Goal: Task Accomplishment & Management: Use online tool/utility

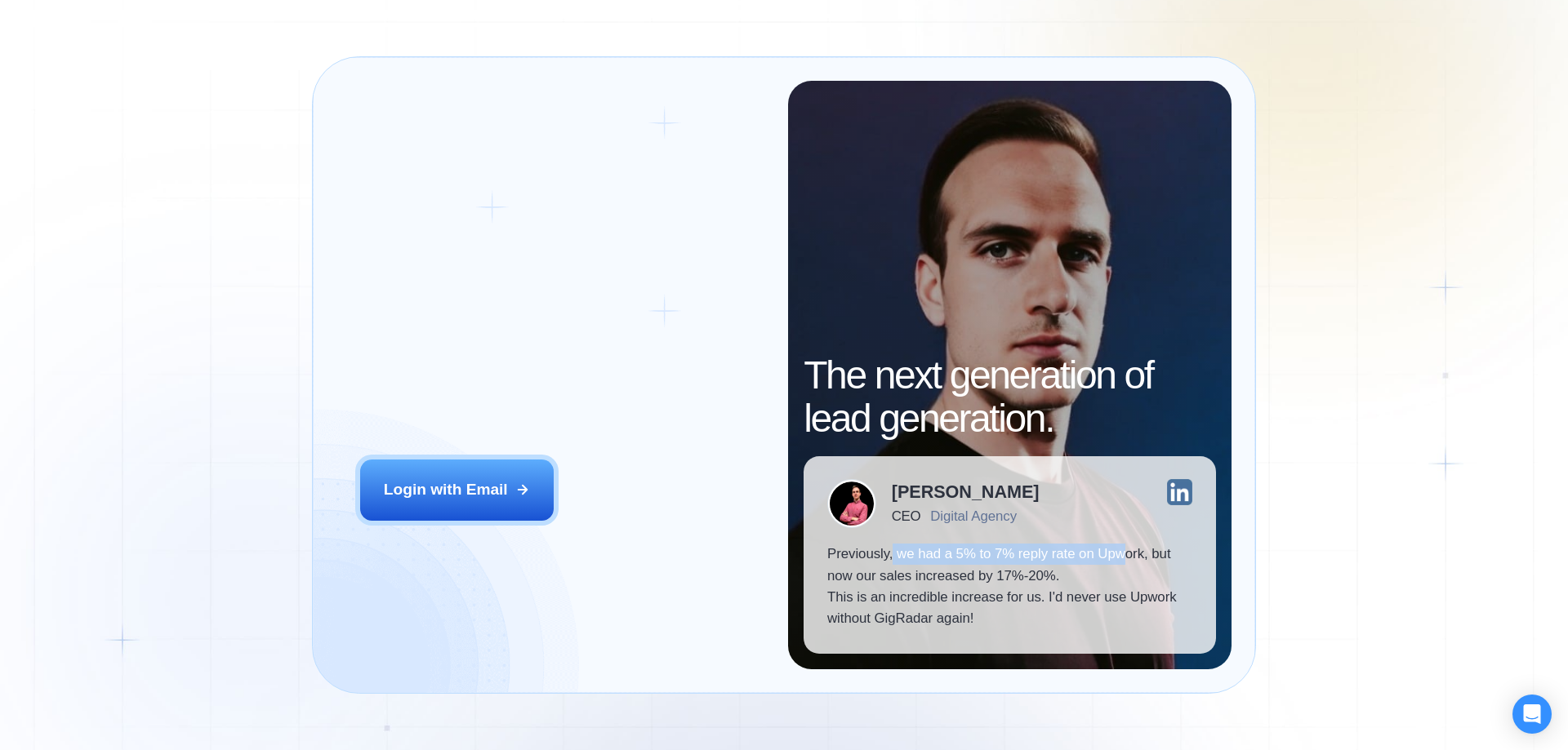
drag, startPoint x: 891, startPoint y: 550, endPoint x: 1124, endPoint y: 561, distance: 233.3
click at [1124, 561] on p "Previously, we had a 5% to 7% reply rate on Upwork, but now our sales increased…" at bounding box center [1009, 586] width 365 height 86
click at [915, 589] on p "Previously, we had a 5% to 7% reply rate on Upwork, but now our sales increased…" at bounding box center [1009, 586] width 365 height 86
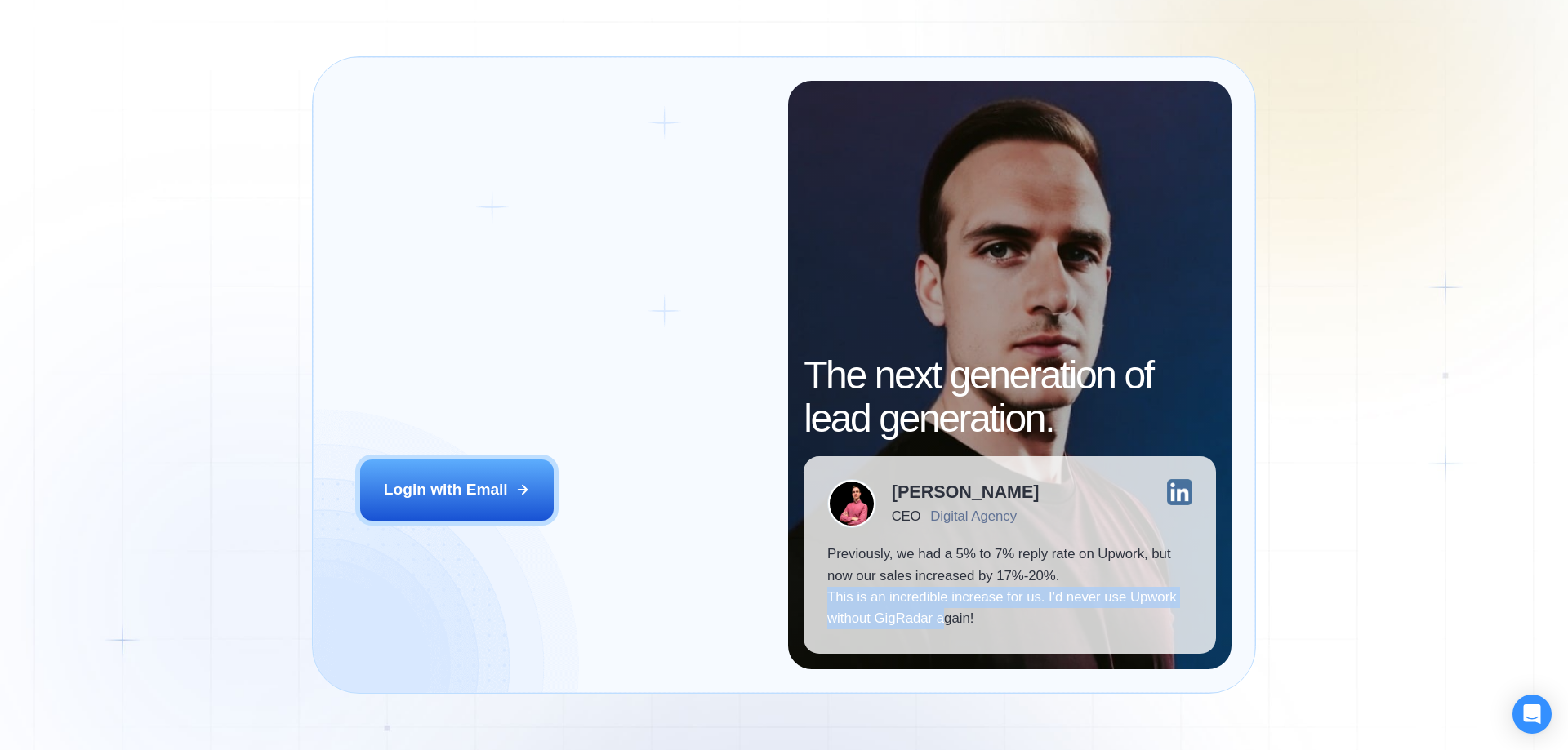
drag, startPoint x: 819, startPoint y: 598, endPoint x: 941, endPoint y: 634, distance: 127.2
click at [941, 634] on div "[PERSON_NAME] CEO Digital Agency Previously, we had a 5% to 7% reply rate on Up…" at bounding box center [1009, 555] width 412 height 198
click at [988, 605] on p "Previously, we had a 5% to 7% reply rate on Upwork, but now our sales increased…" at bounding box center [1009, 586] width 365 height 86
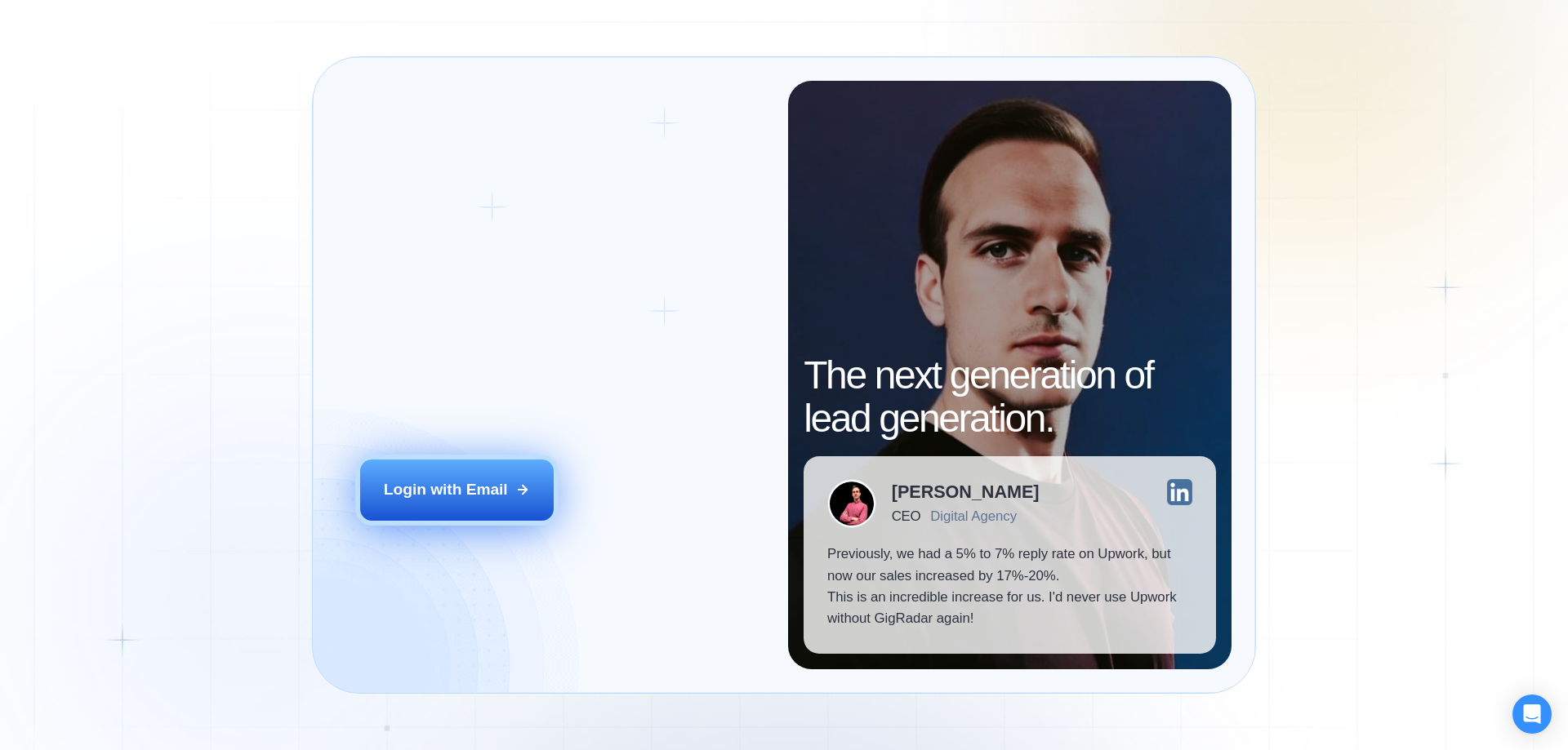
click at [488, 488] on div "Login with Email" at bounding box center [446, 490] width 124 height 21
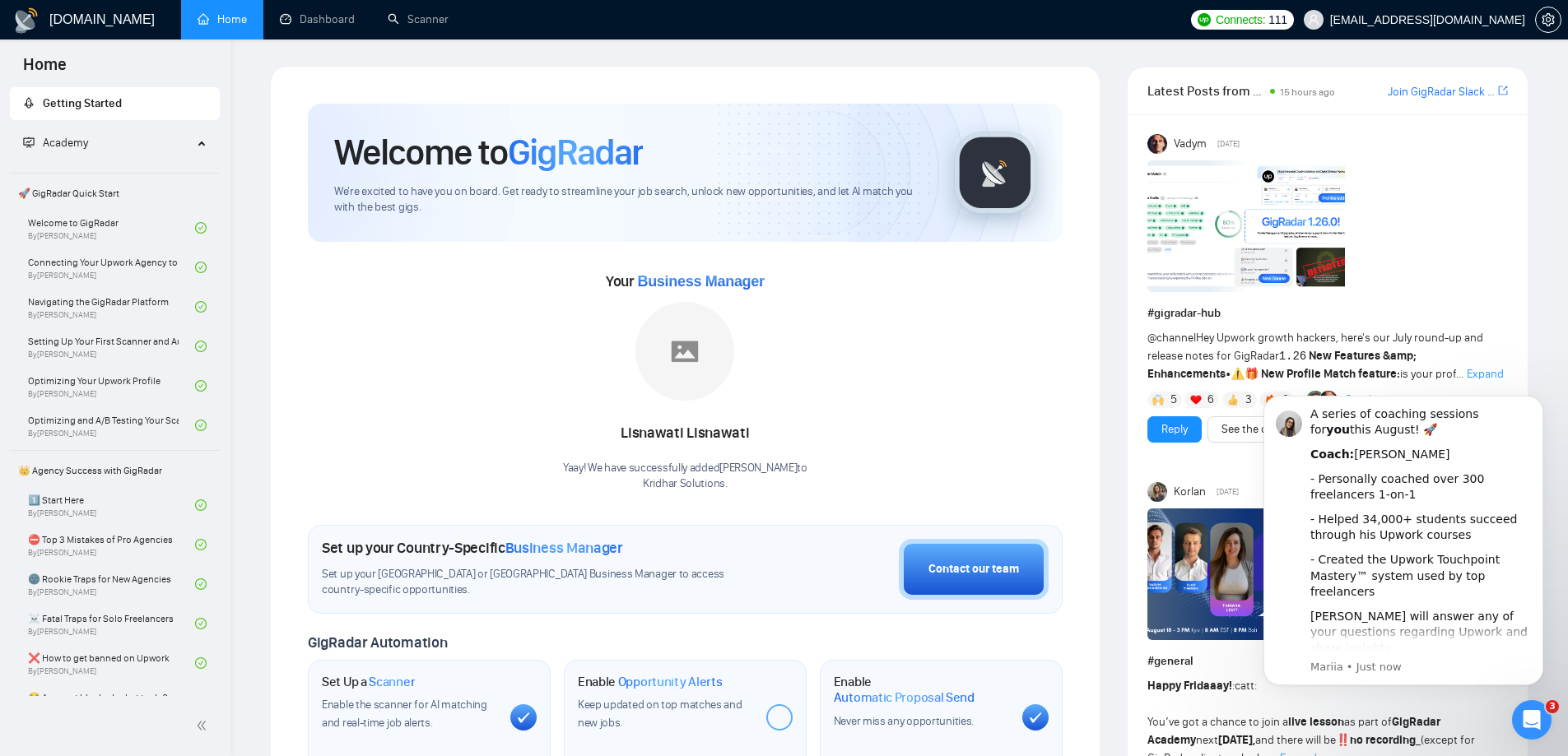
click at [1535, 731] on icon "Open Intercom Messenger" at bounding box center [1532, 720] width 27 height 27
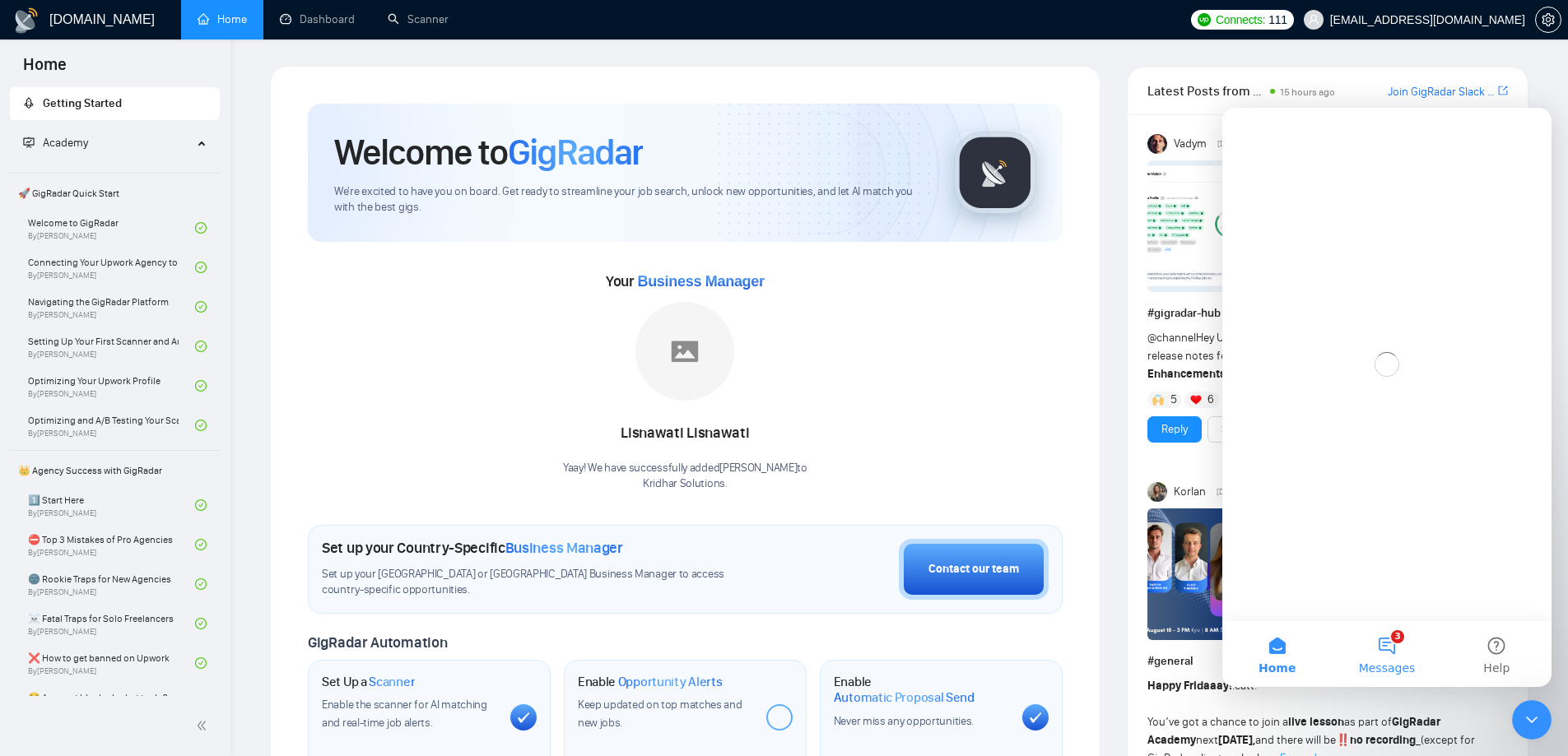
click at [1401, 639] on button "3 Messages" at bounding box center [1386, 654] width 110 height 66
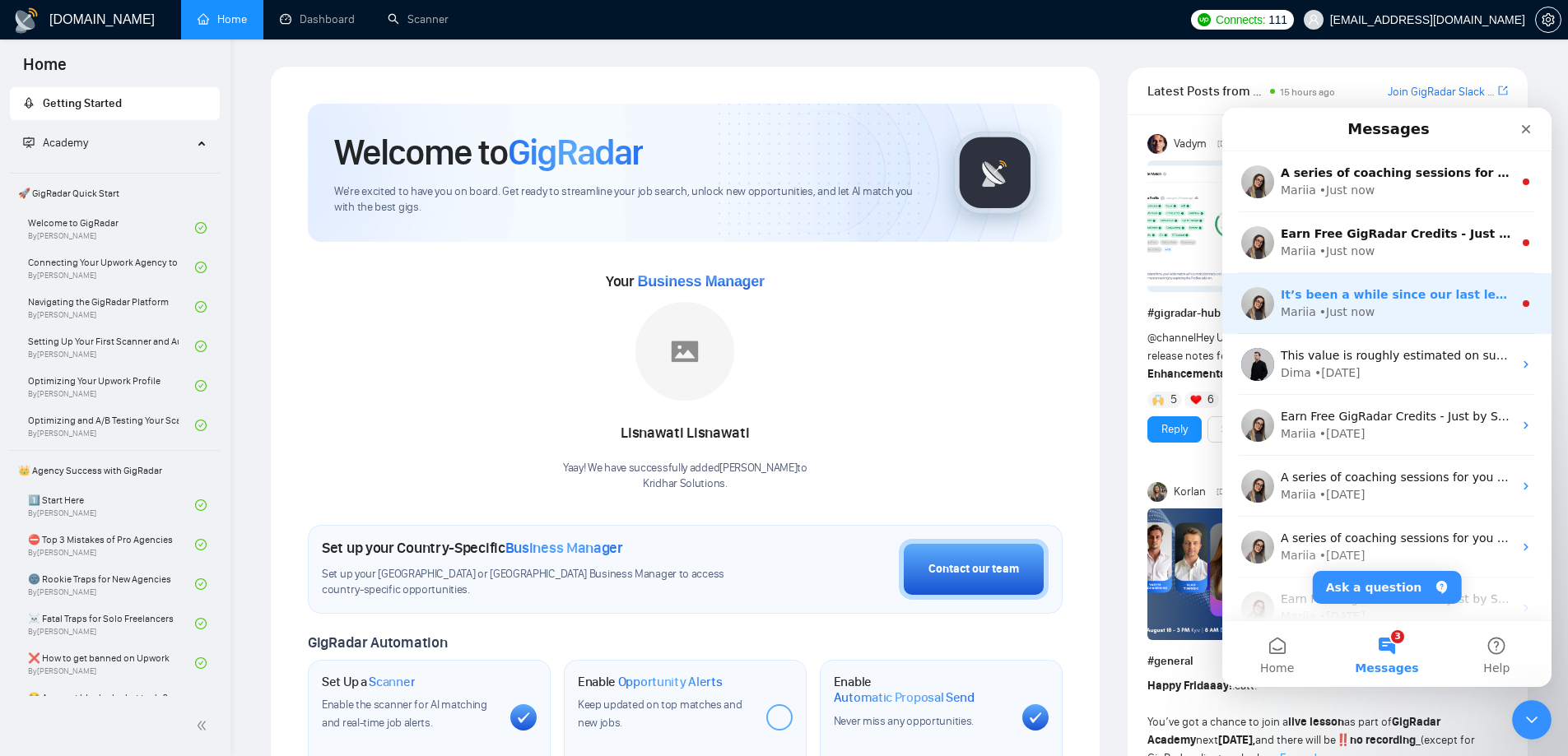
click at [1369, 318] on div "Mariia • Just now" at bounding box center [1397, 313] width 232 height 18
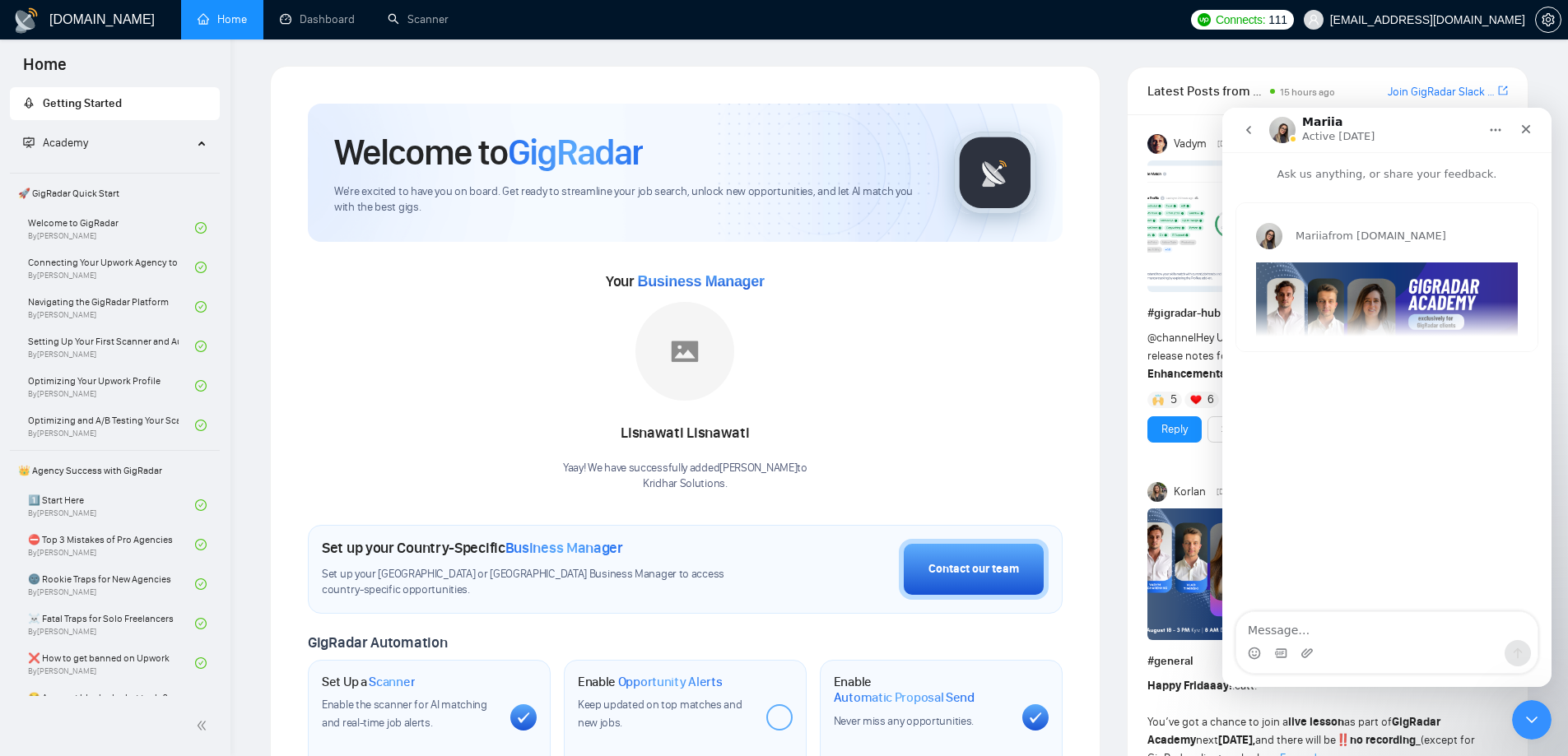
click at [1462, 310] on div "Mariia from [DOMAIN_NAME] ​It’s been a while since our last lesson, so let’s ki…" at bounding box center [1387, 277] width 301 height 148
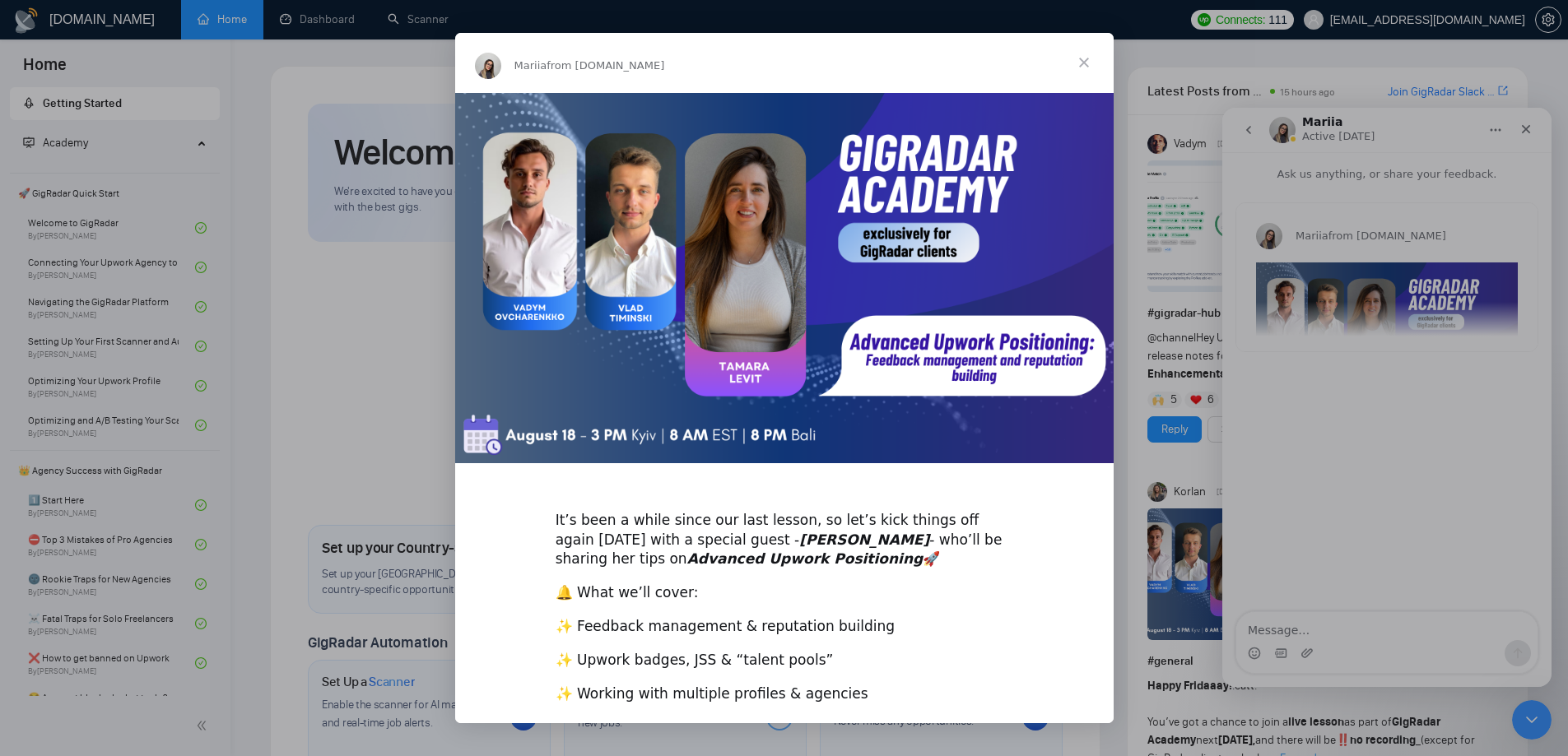
click at [1441, 504] on div "Intercom messenger" at bounding box center [784, 378] width 1568 height 756
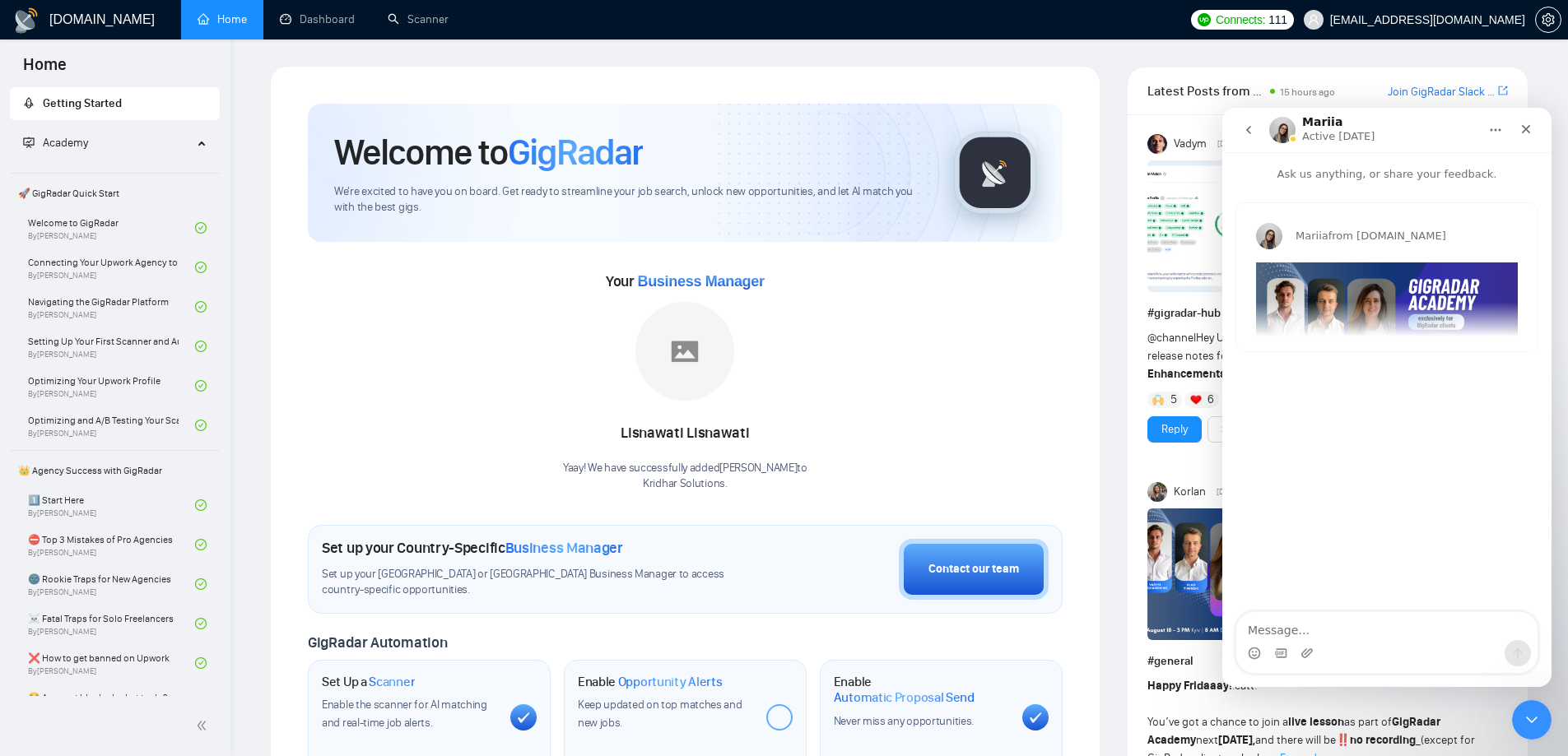
click at [1251, 129] on icon "go back" at bounding box center [1248, 130] width 13 height 13
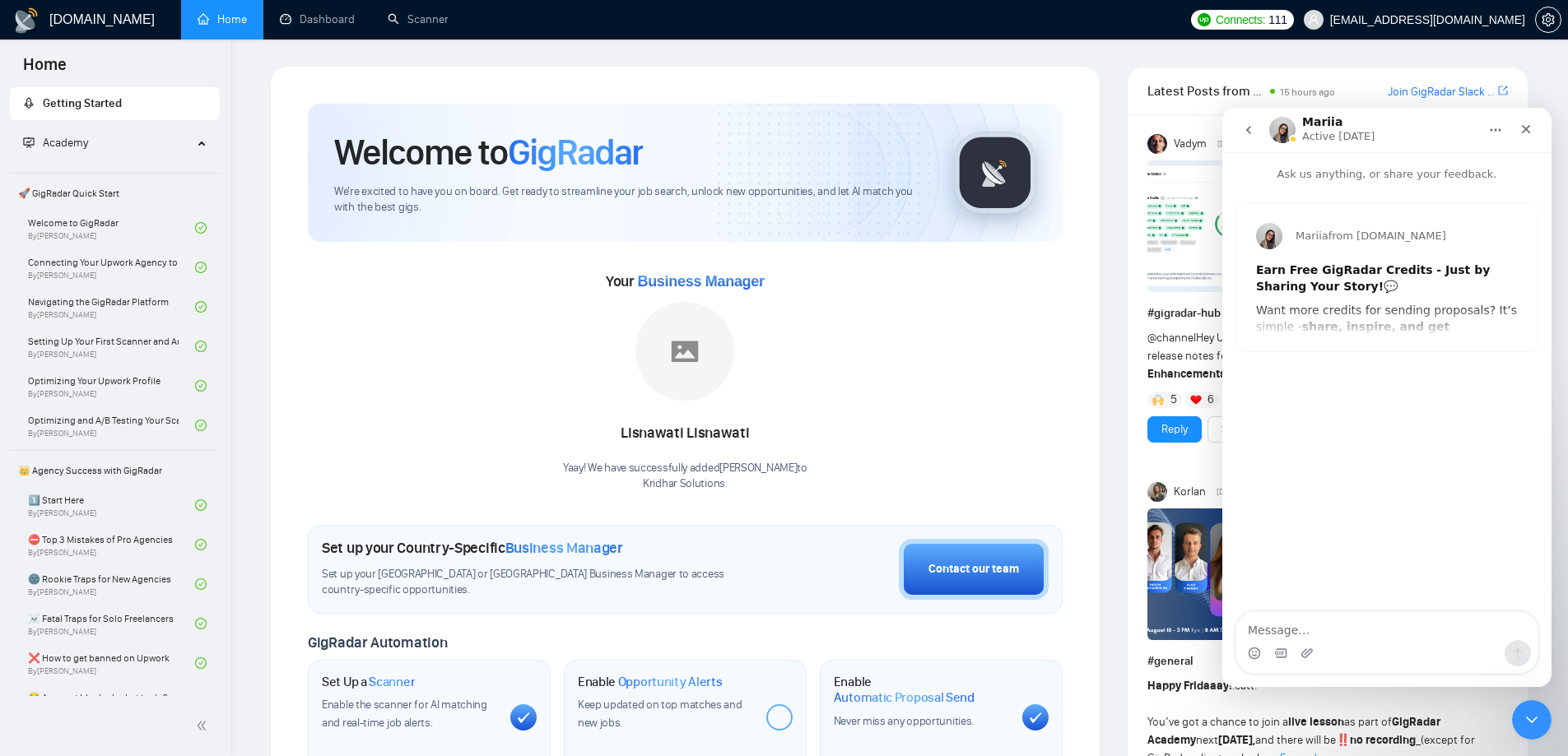
click at [1362, 338] on div "Mariia from [DOMAIN_NAME] Earn Free GigRadar Credits - Just by Sharing Your Sto…" at bounding box center [1387, 277] width 301 height 148
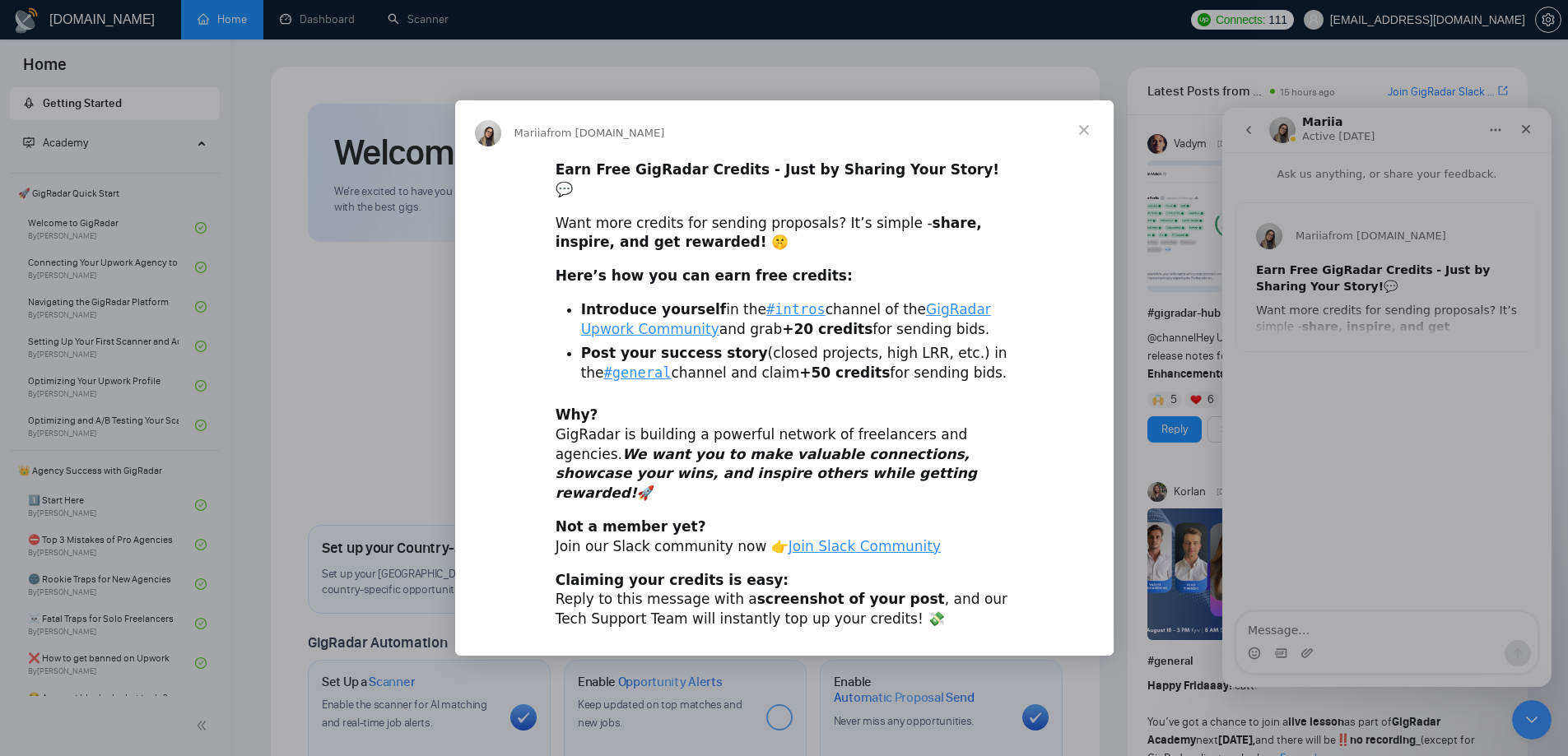
click at [1420, 410] on div "Intercom messenger" at bounding box center [784, 378] width 1568 height 756
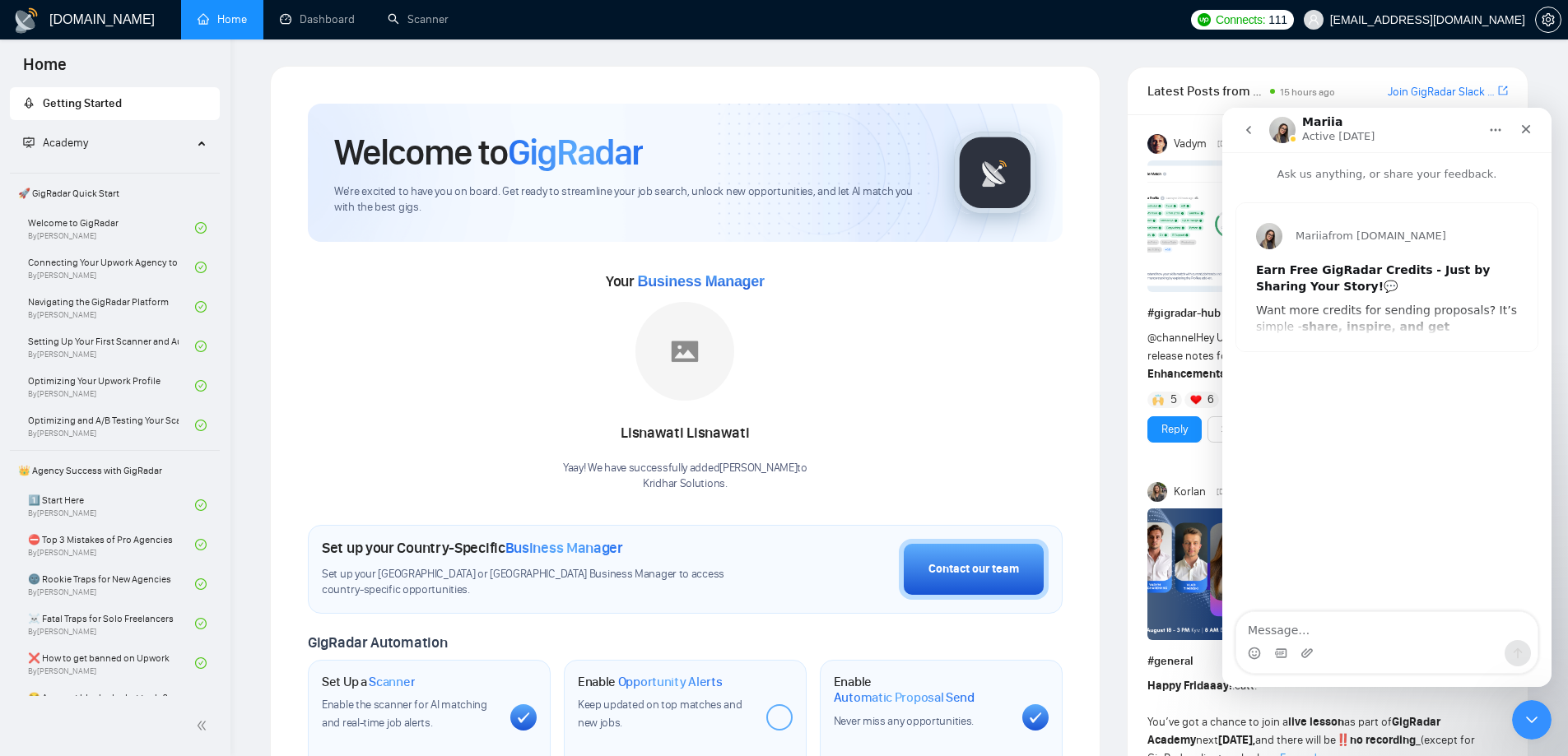
click at [1242, 134] on icon "go back" at bounding box center [1248, 130] width 13 height 13
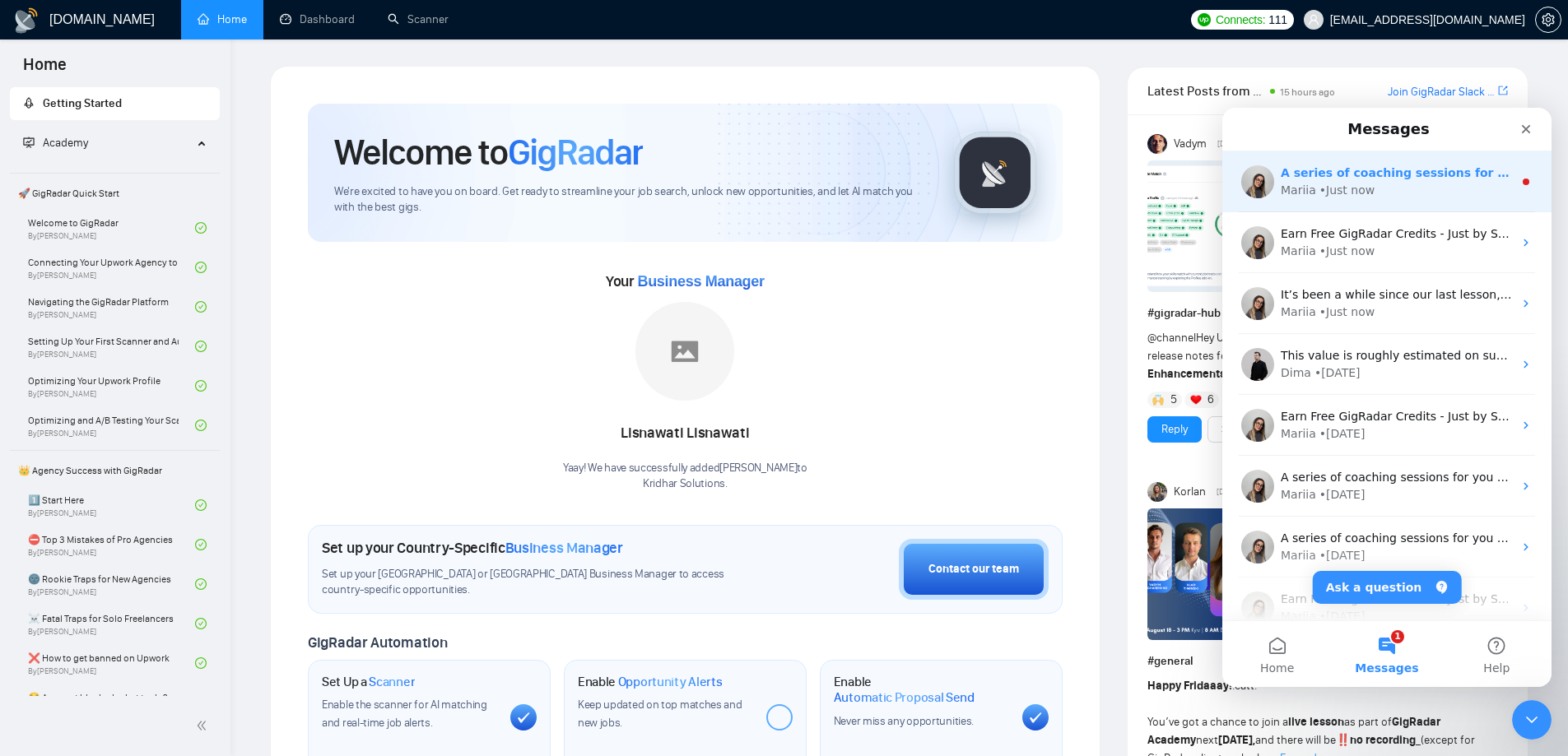
click at [1343, 184] on div "• Just now" at bounding box center [1347, 191] width 55 height 18
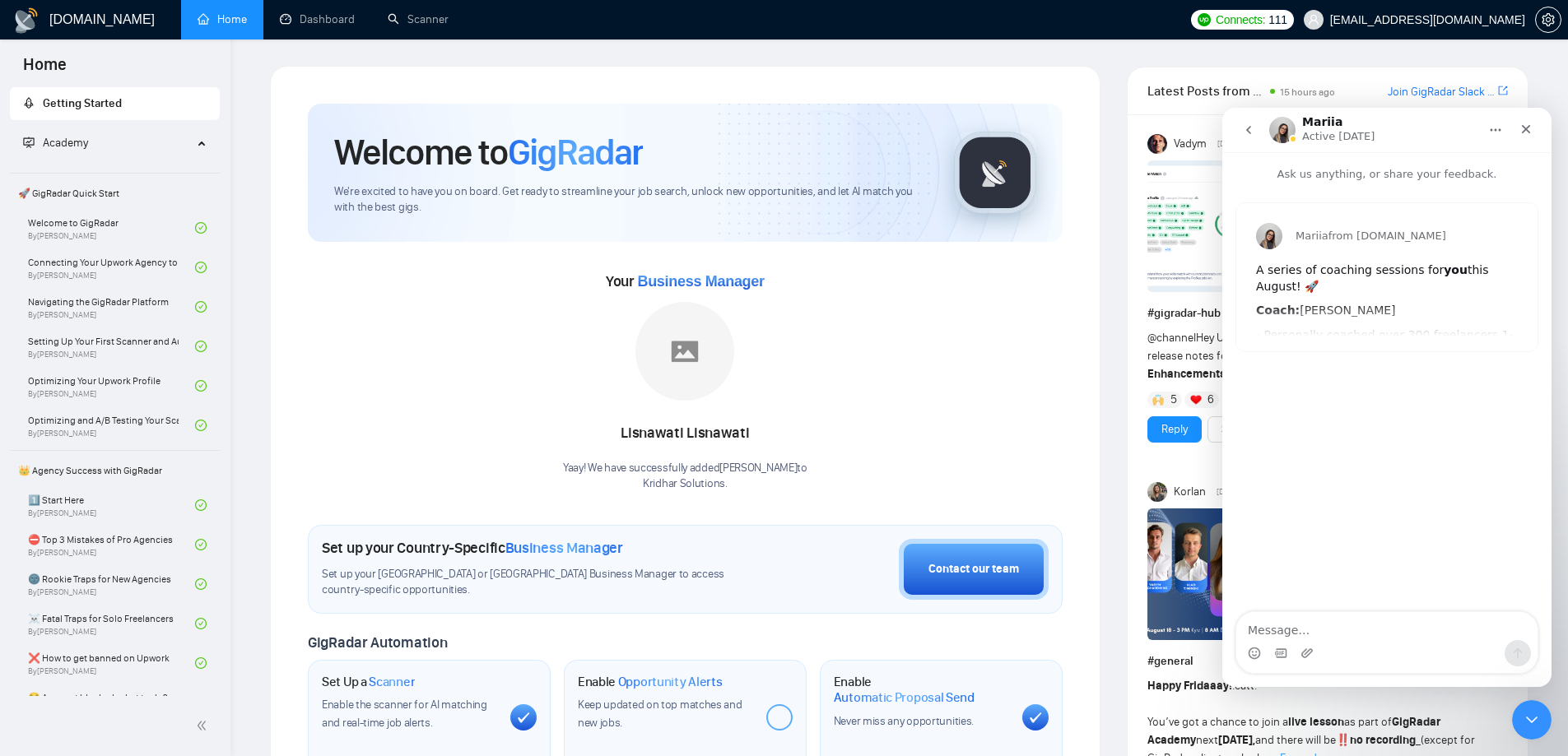
click at [1254, 123] on button "go back" at bounding box center [1249, 130] width 32 height 32
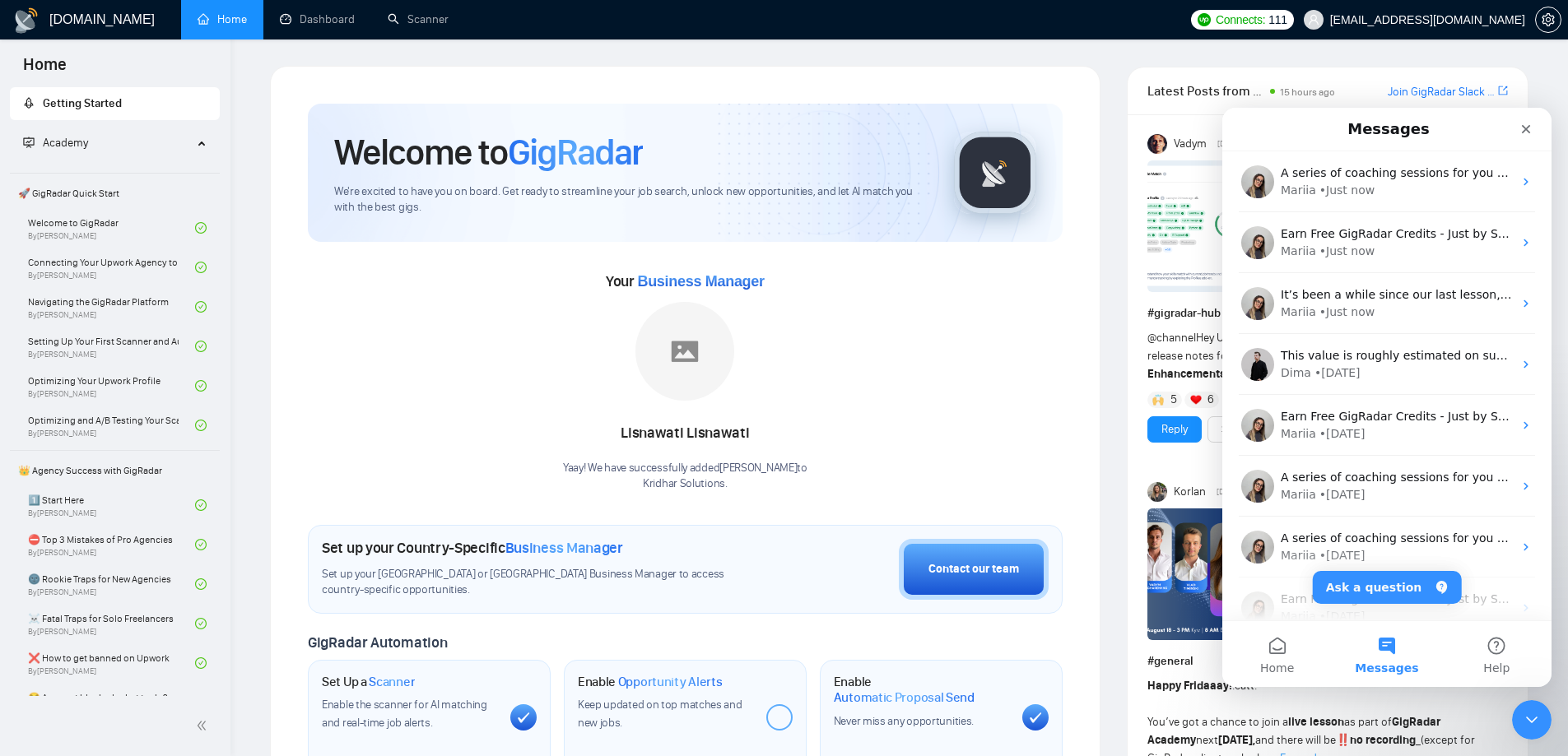
click at [1531, 719] on icon "Close Intercom Messenger" at bounding box center [1532, 720] width 19 height 19
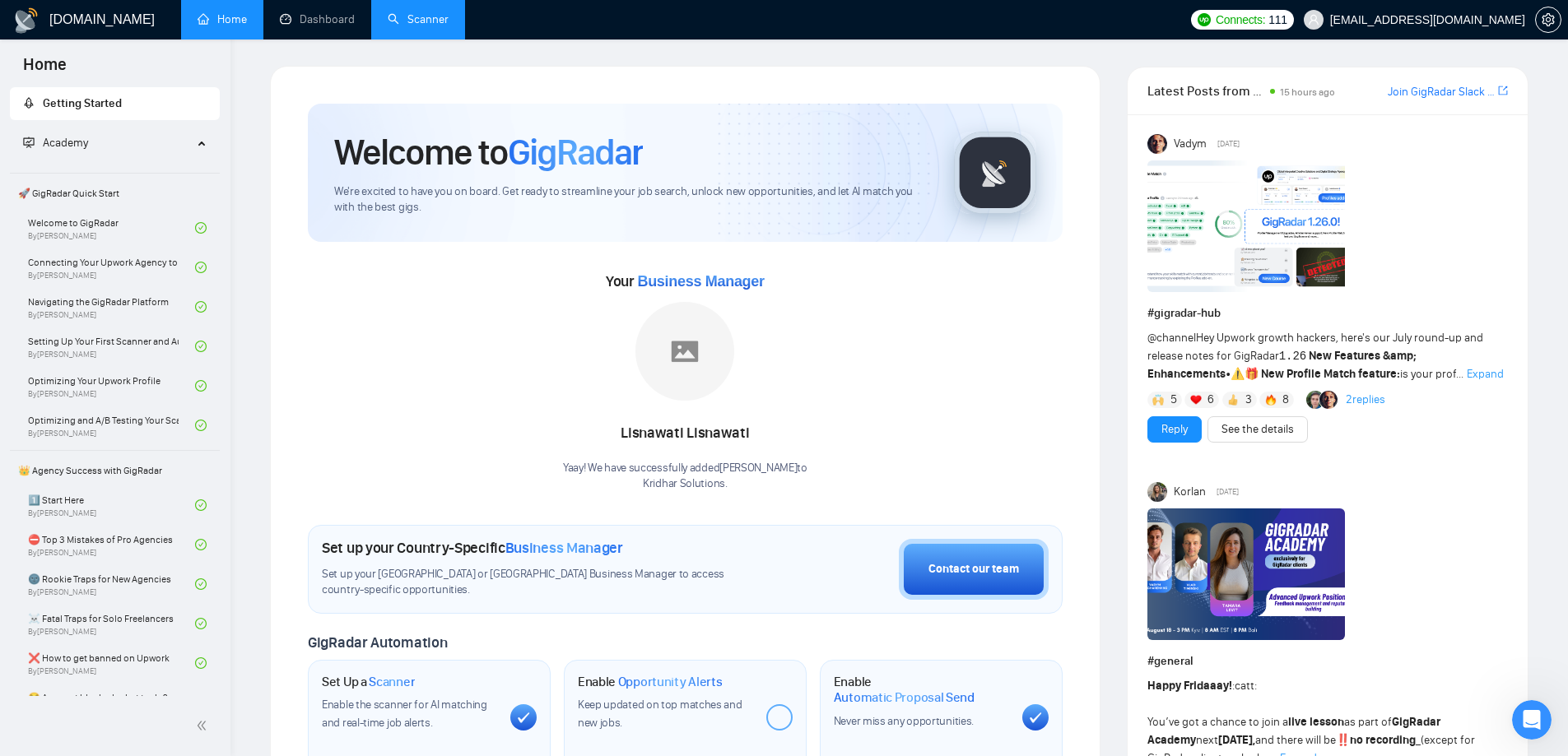
click at [402, 26] on link "Scanner" at bounding box center [417, 19] width 61 height 14
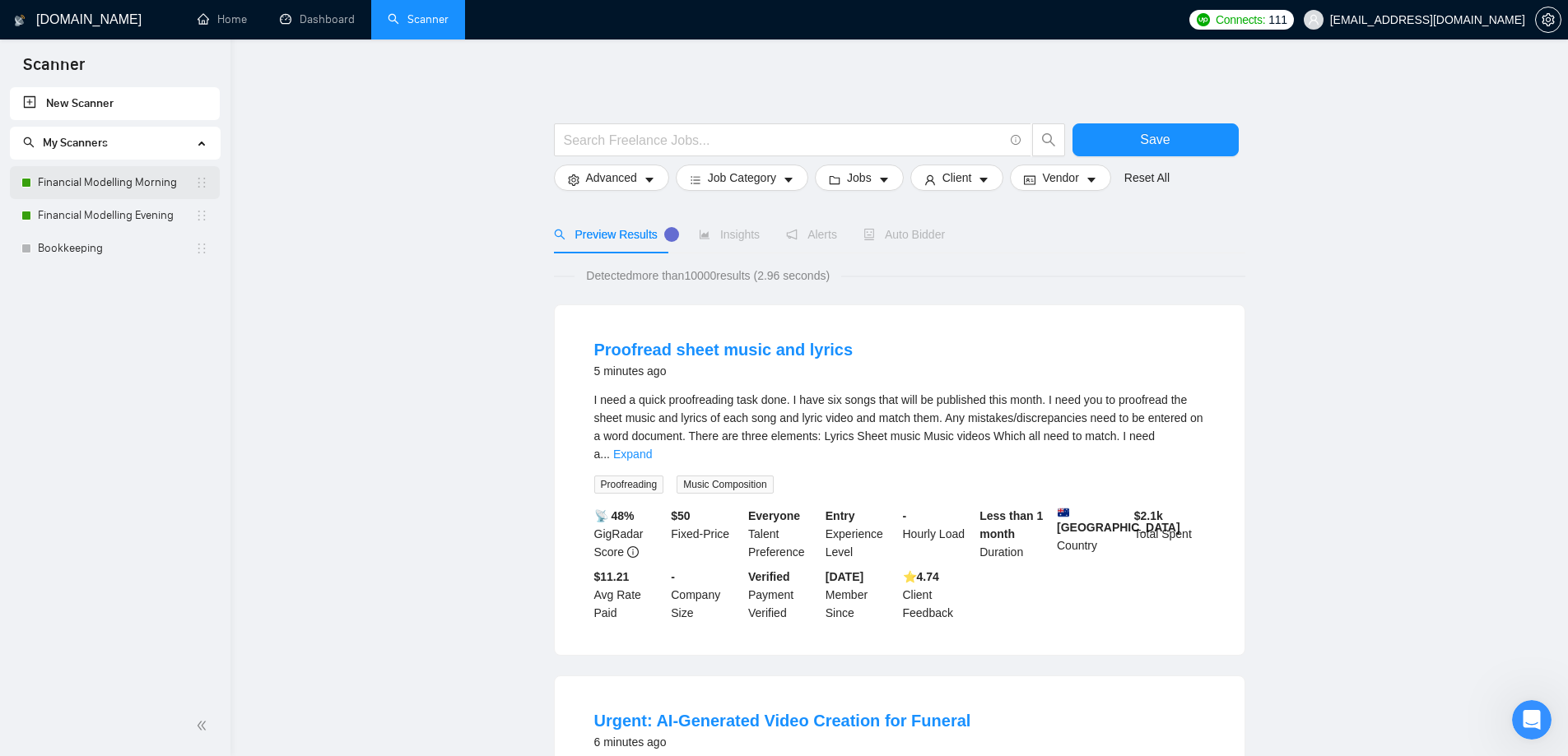
click at [126, 184] on link "Financial Modelling Morning" at bounding box center [116, 182] width 157 height 32
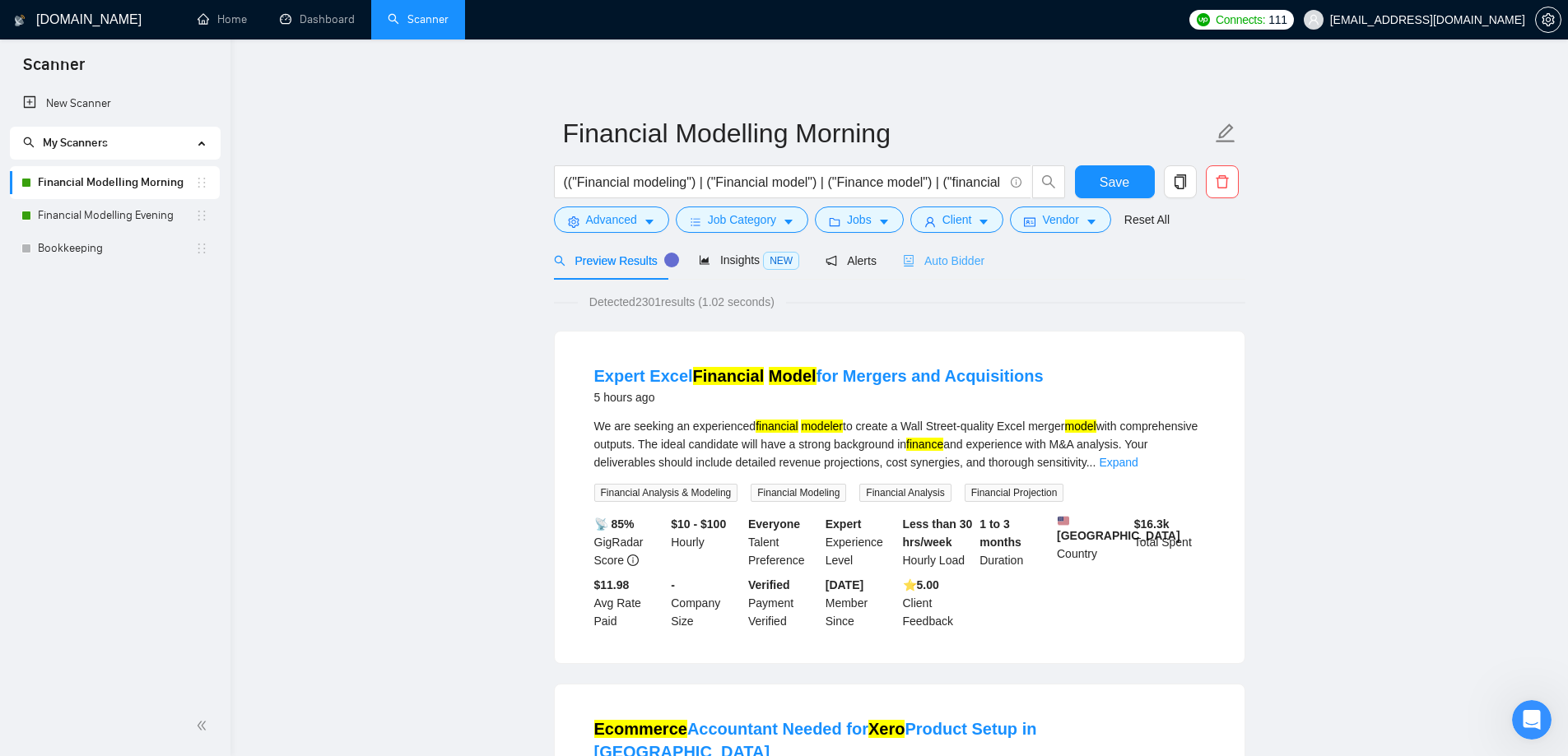
click at [972, 248] on div "Auto Bidder" at bounding box center [943, 261] width 82 height 39
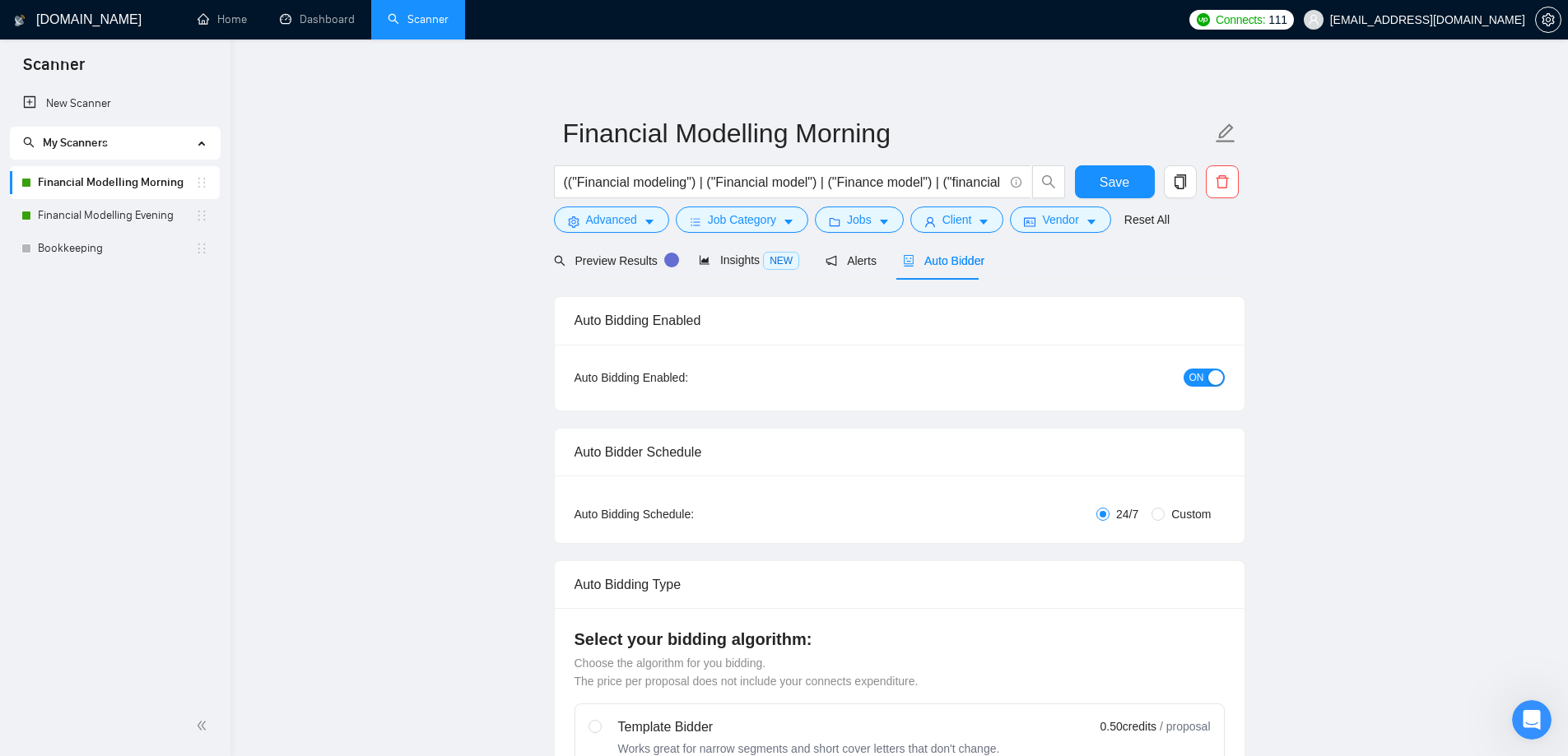
radio input "false"
radio input "true"
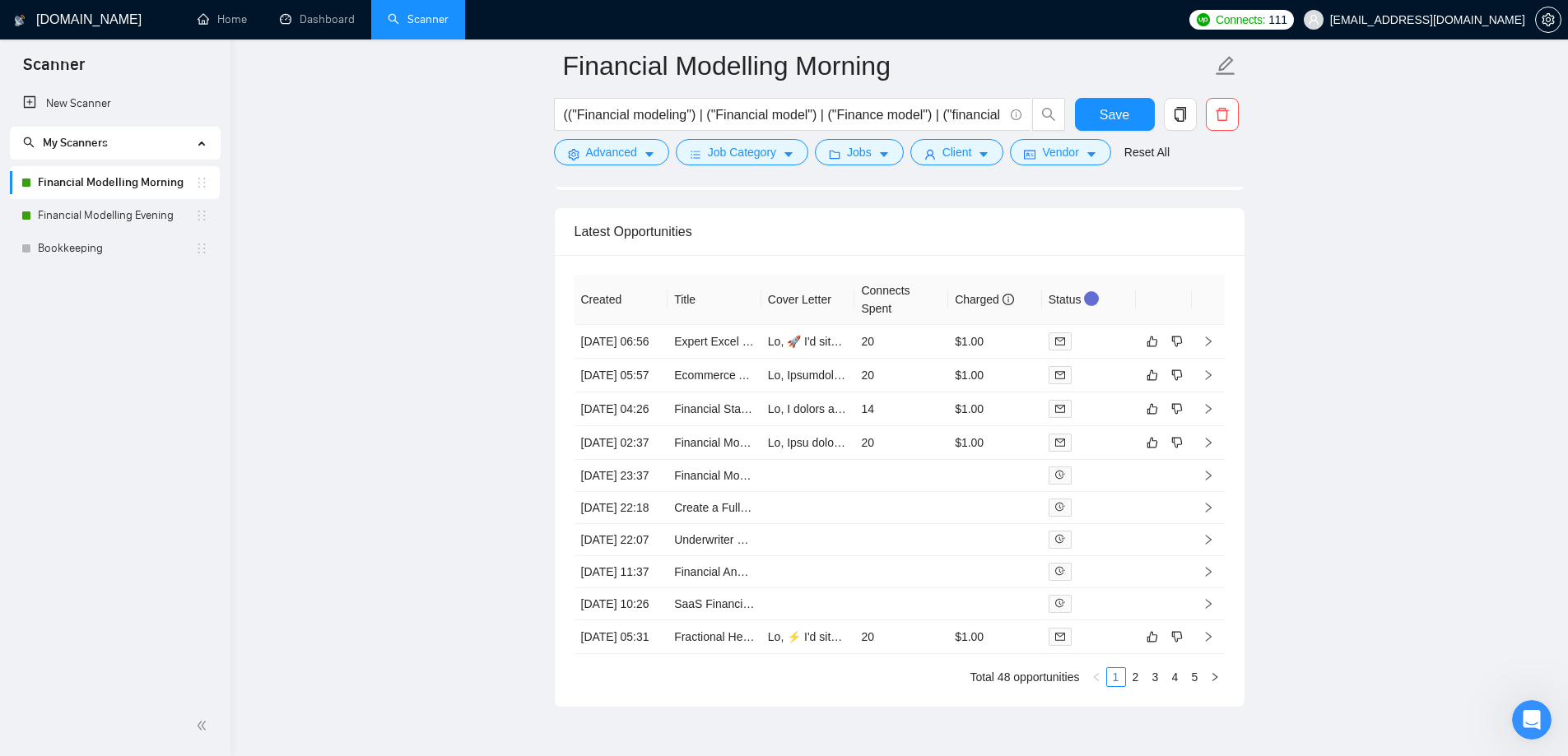
scroll to position [4244, 0]
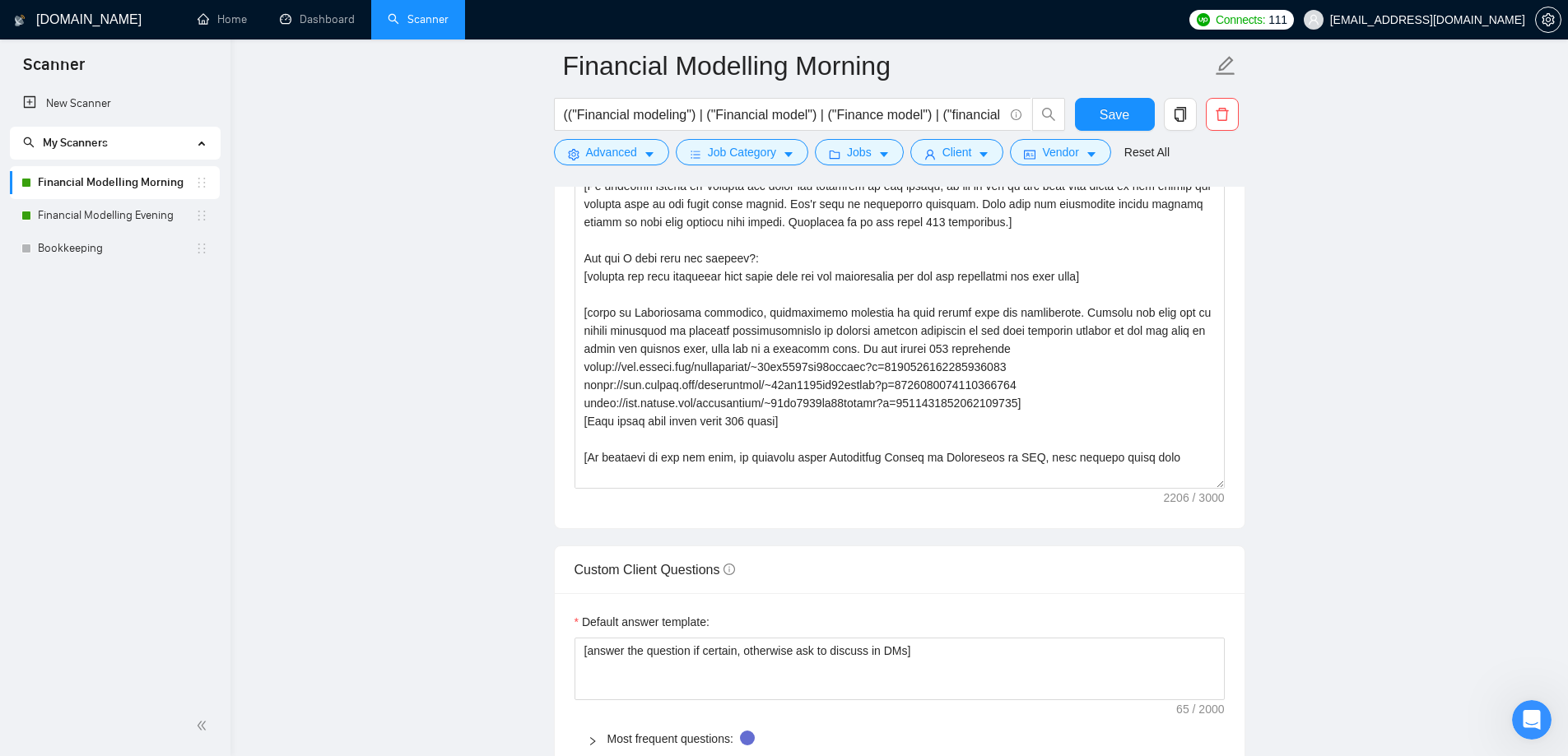
scroll to position [1694, 0]
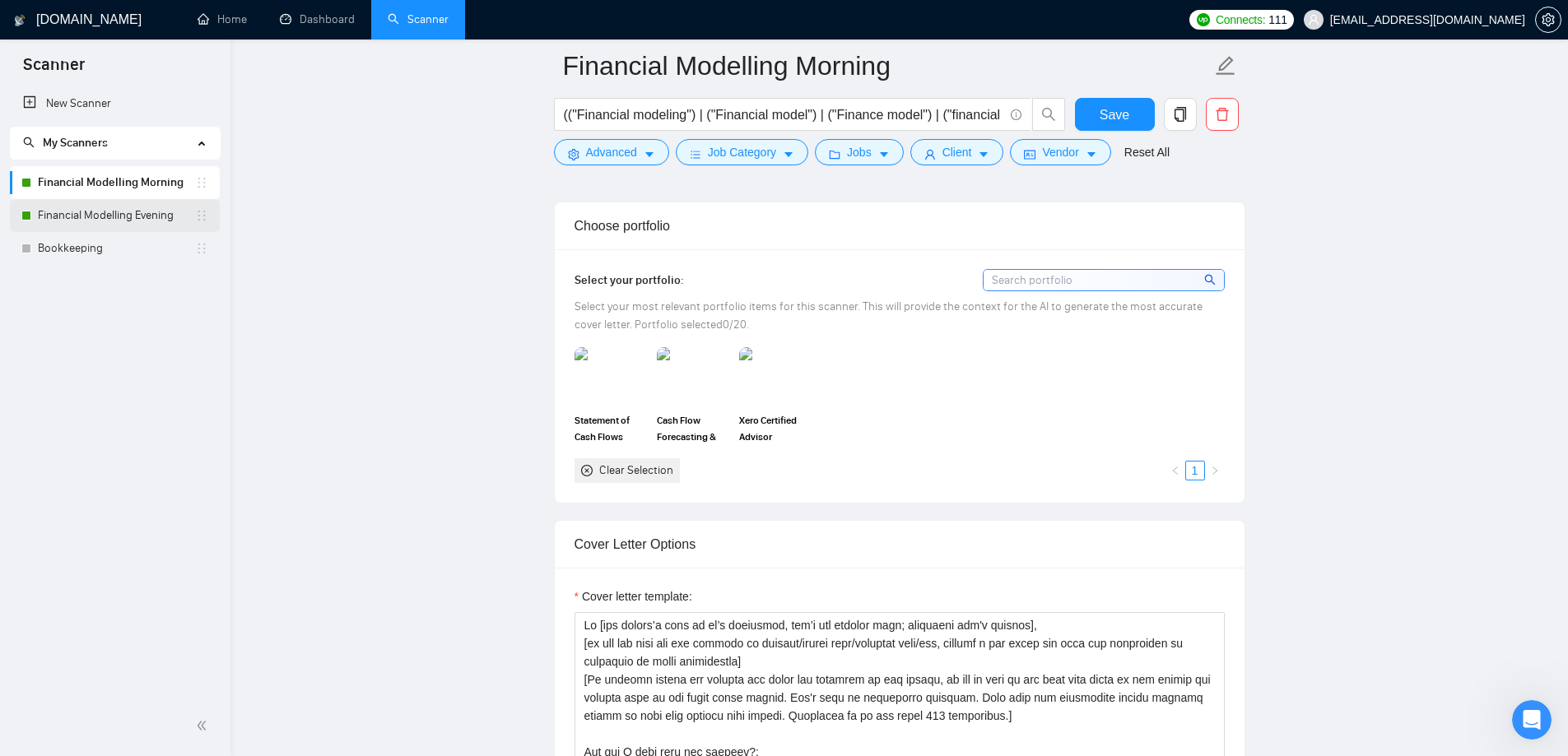
click at [114, 224] on link "Financial Modelling Evening" at bounding box center [116, 215] width 157 height 32
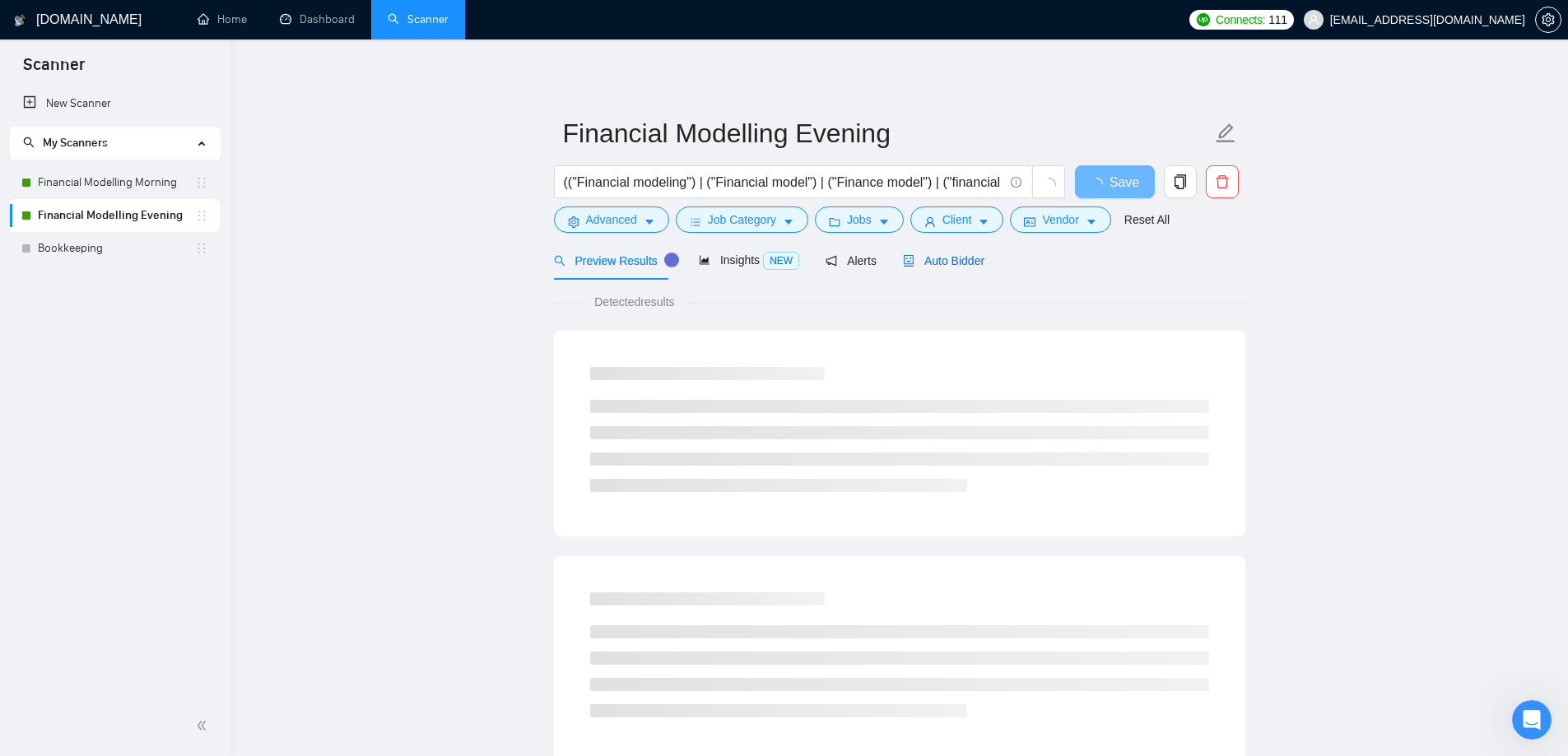
click at [945, 257] on span "Auto Bidder" at bounding box center [943, 261] width 82 height 13
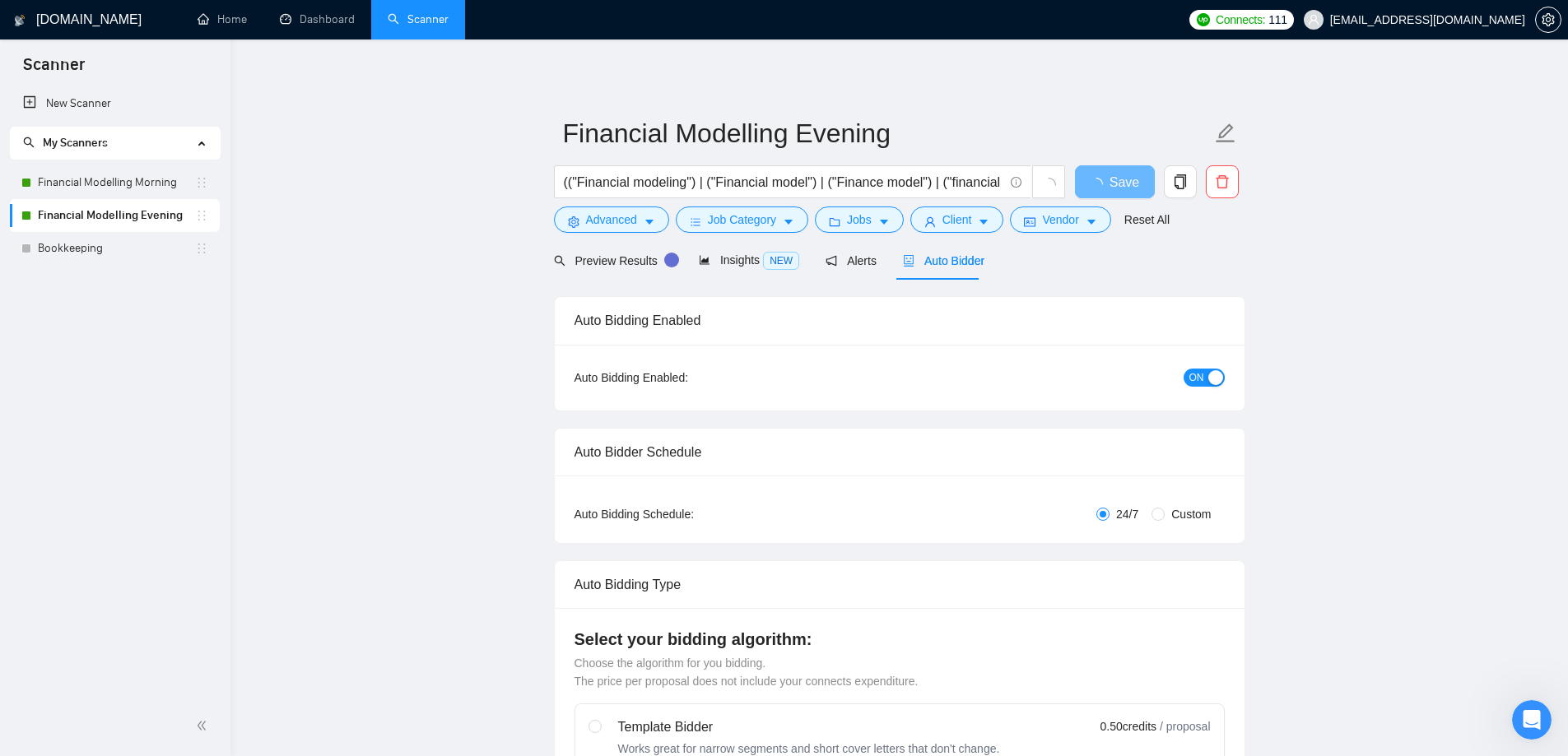
radio input "false"
radio input "true"
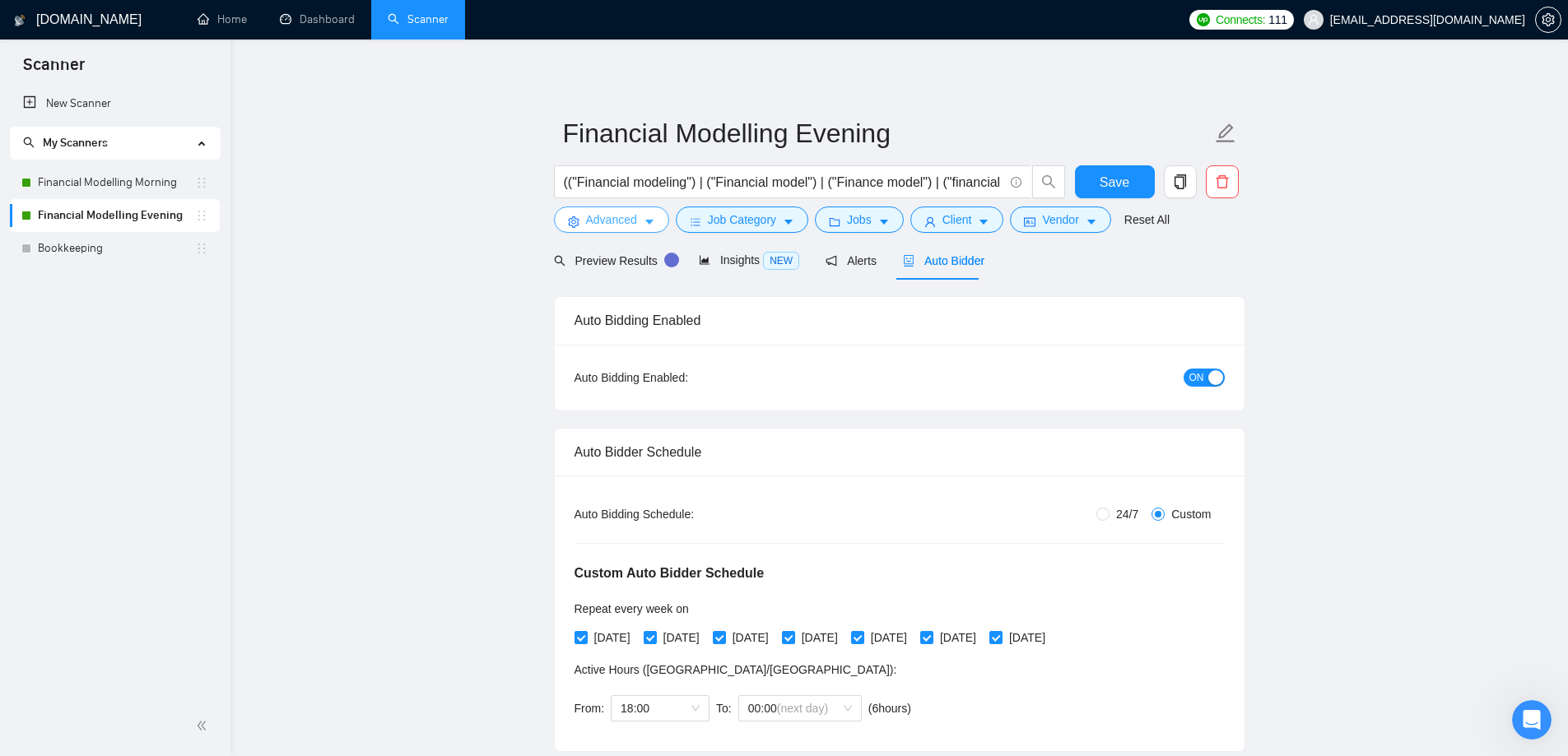
click at [621, 213] on span "Advanced" at bounding box center [611, 220] width 51 height 18
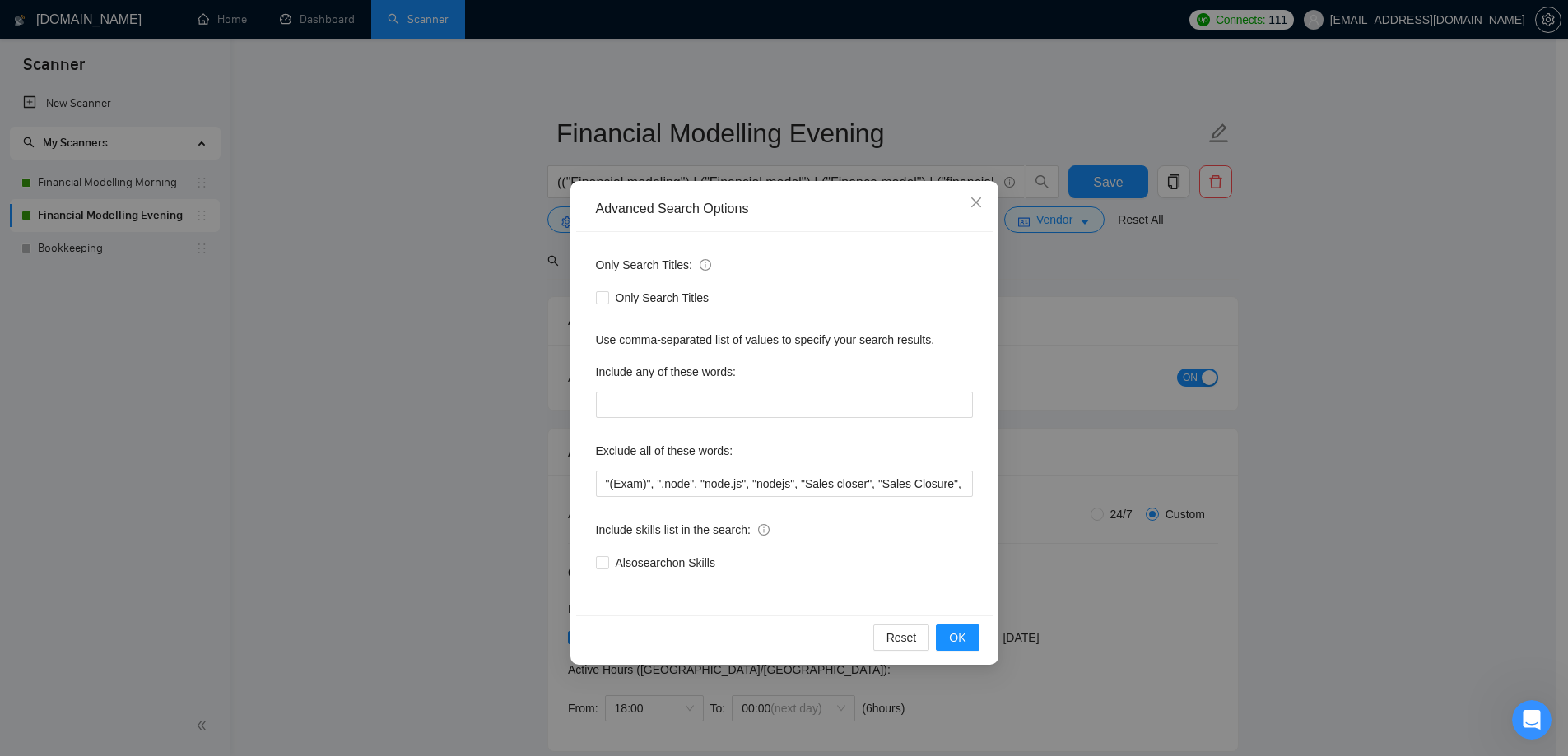
click at [713, 464] on div "Exclude all of these words:" at bounding box center [784, 454] width 377 height 32
click at [713, 470] on div "Exclude all of these words:" at bounding box center [784, 454] width 377 height 32
click at [713, 474] on input ""(Exam)", ".node", "node.js", "nodejs", "Sales closer", "Sales Closure", (API (…" at bounding box center [784, 484] width 377 height 26
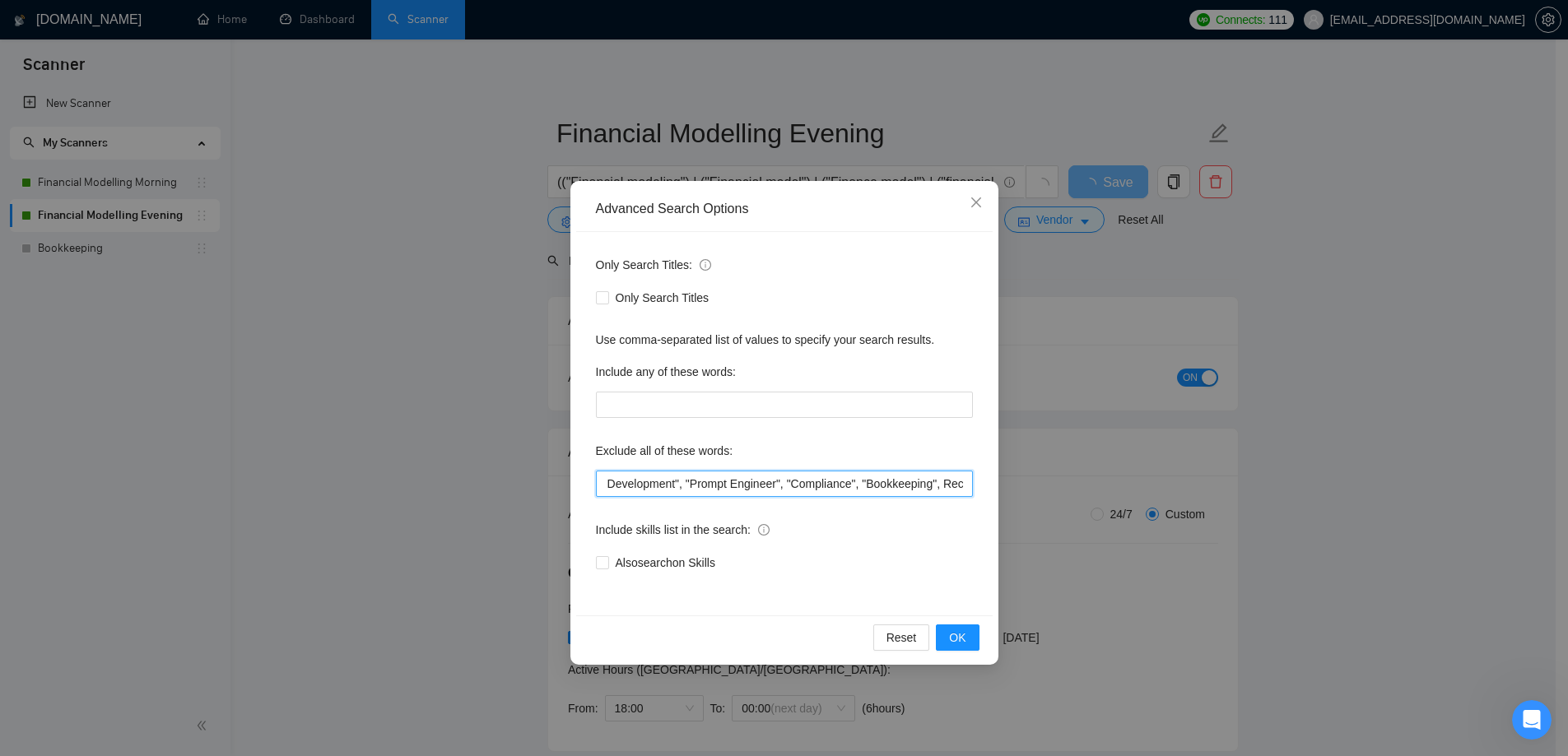
paste input "Recruit*"
type input ""(Exam)", ".node", "node.js", "nodejs", "Sales closer", "Sales Closure", (API (…"
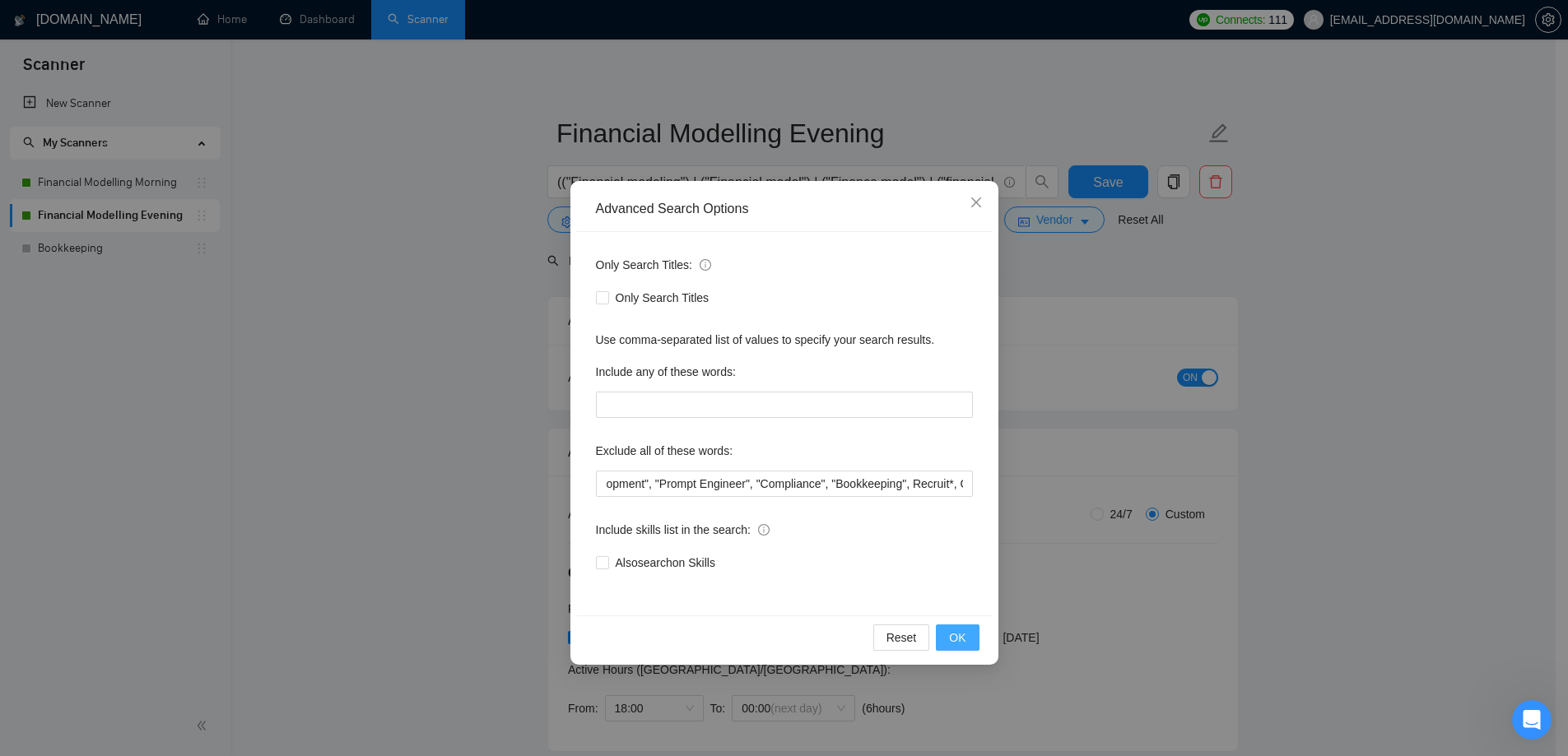
click at [951, 639] on span "OK" at bounding box center [957, 637] width 17 height 18
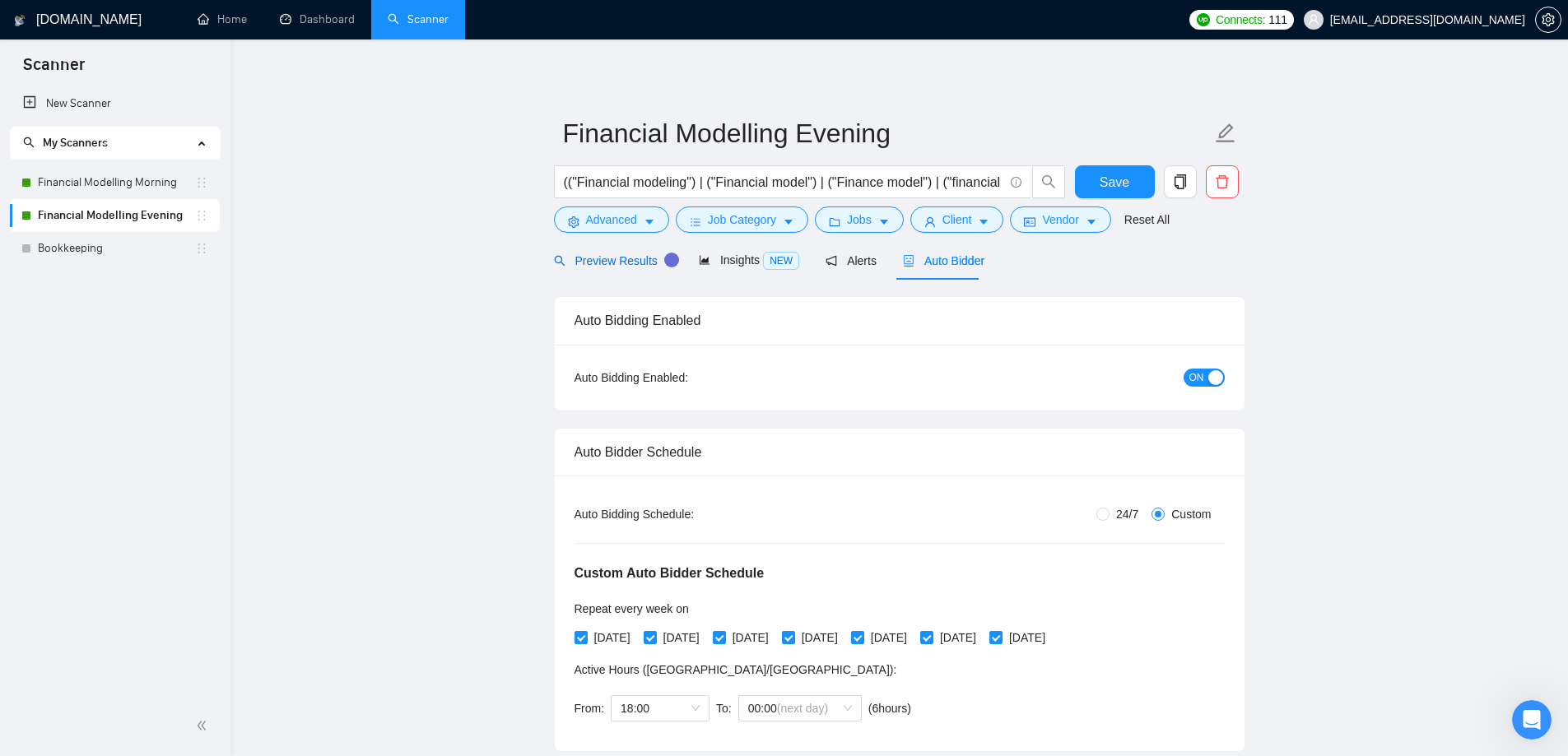
click at [624, 256] on span "Preview Results" at bounding box center [613, 261] width 119 height 13
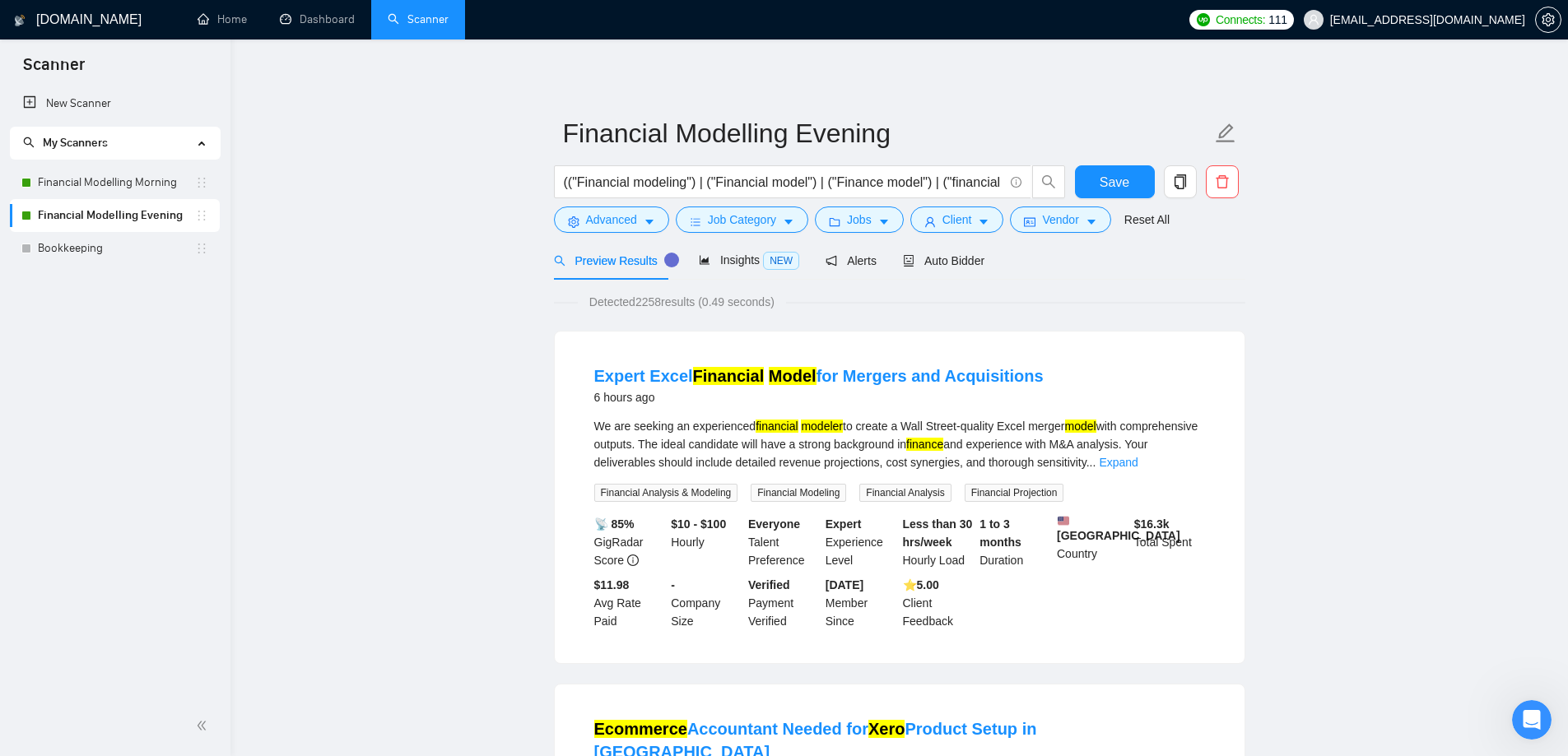
click at [934, 263] on span "Auto Bidder" at bounding box center [943, 261] width 82 height 13
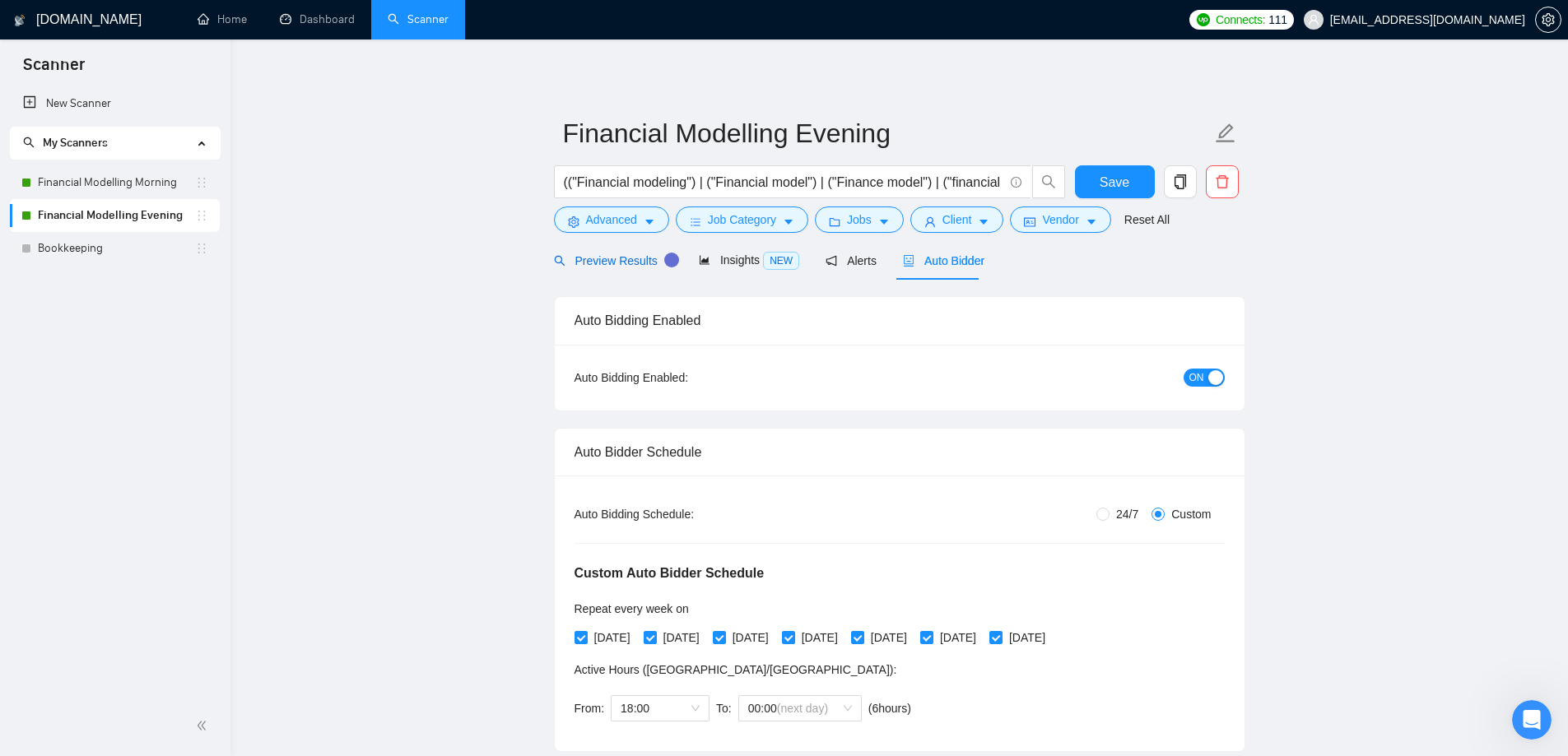
click at [610, 256] on span "Preview Results" at bounding box center [613, 261] width 119 height 13
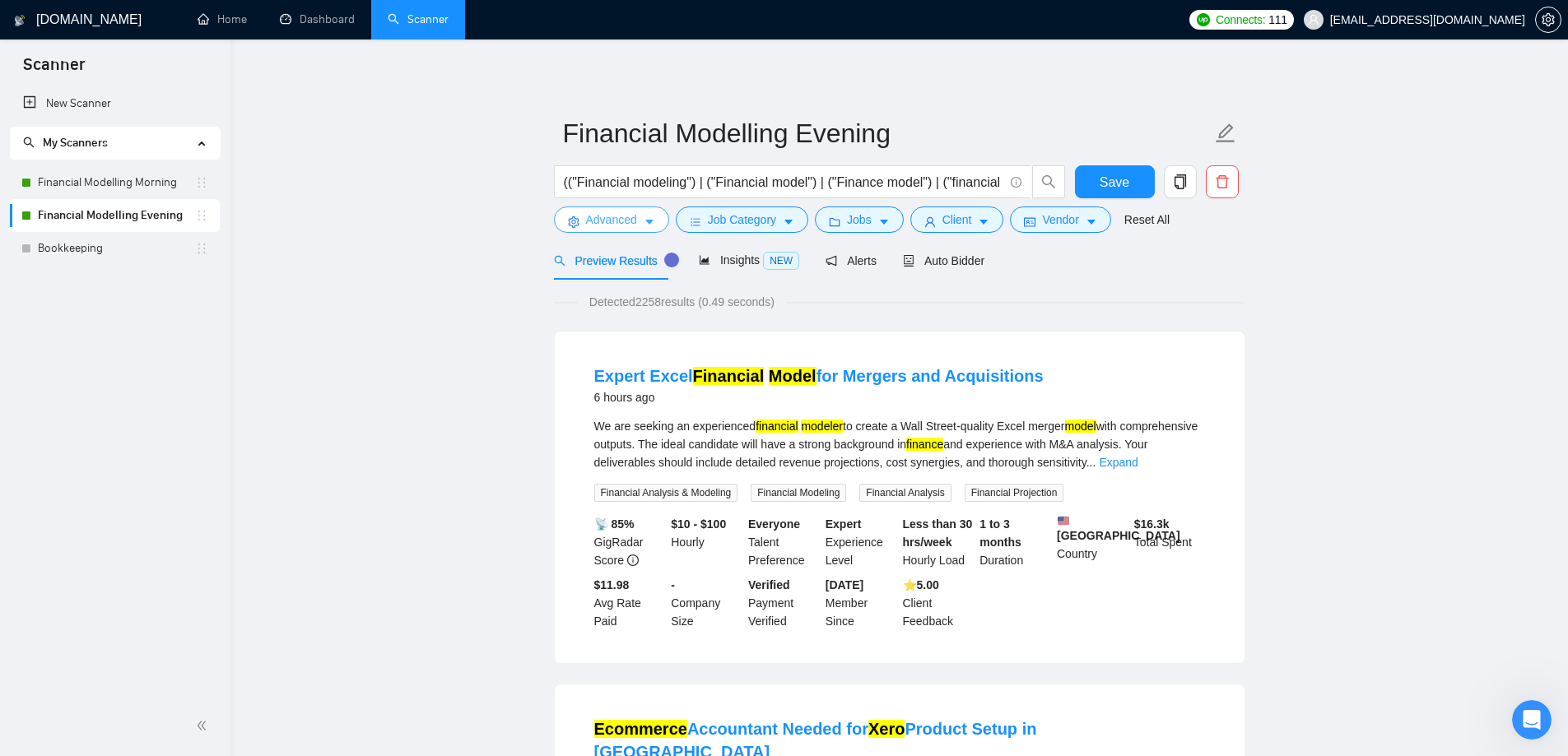
click at [631, 221] on span "Advanced" at bounding box center [611, 220] width 51 height 18
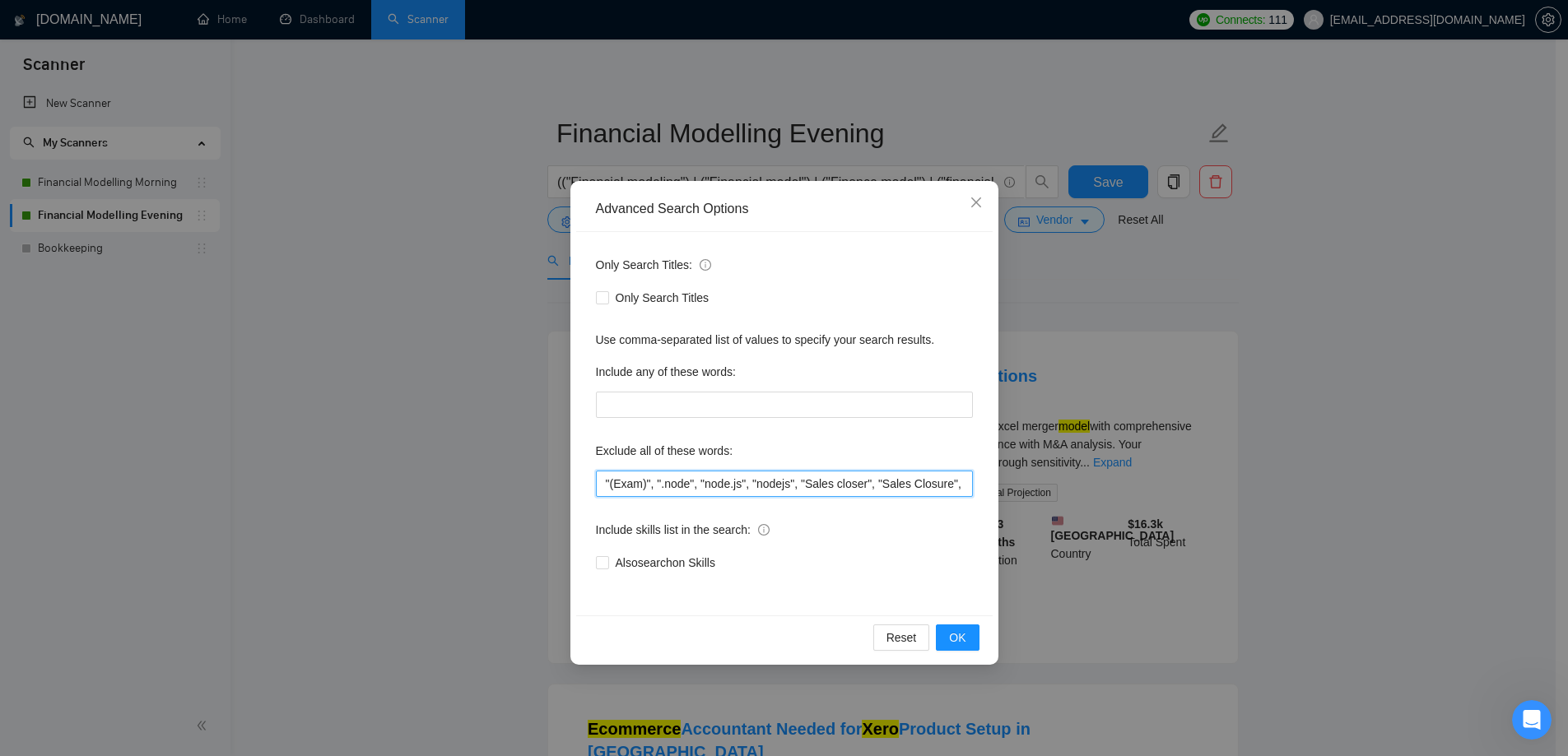
click at [806, 484] on input ""(Exam)", ".node", "node.js", "nodejs", "Sales closer", "Sales Closure", (API (…" at bounding box center [784, 484] width 377 height 26
paste input "Recruit*"
click at [973, 630] on button "OK" at bounding box center [957, 637] width 43 height 26
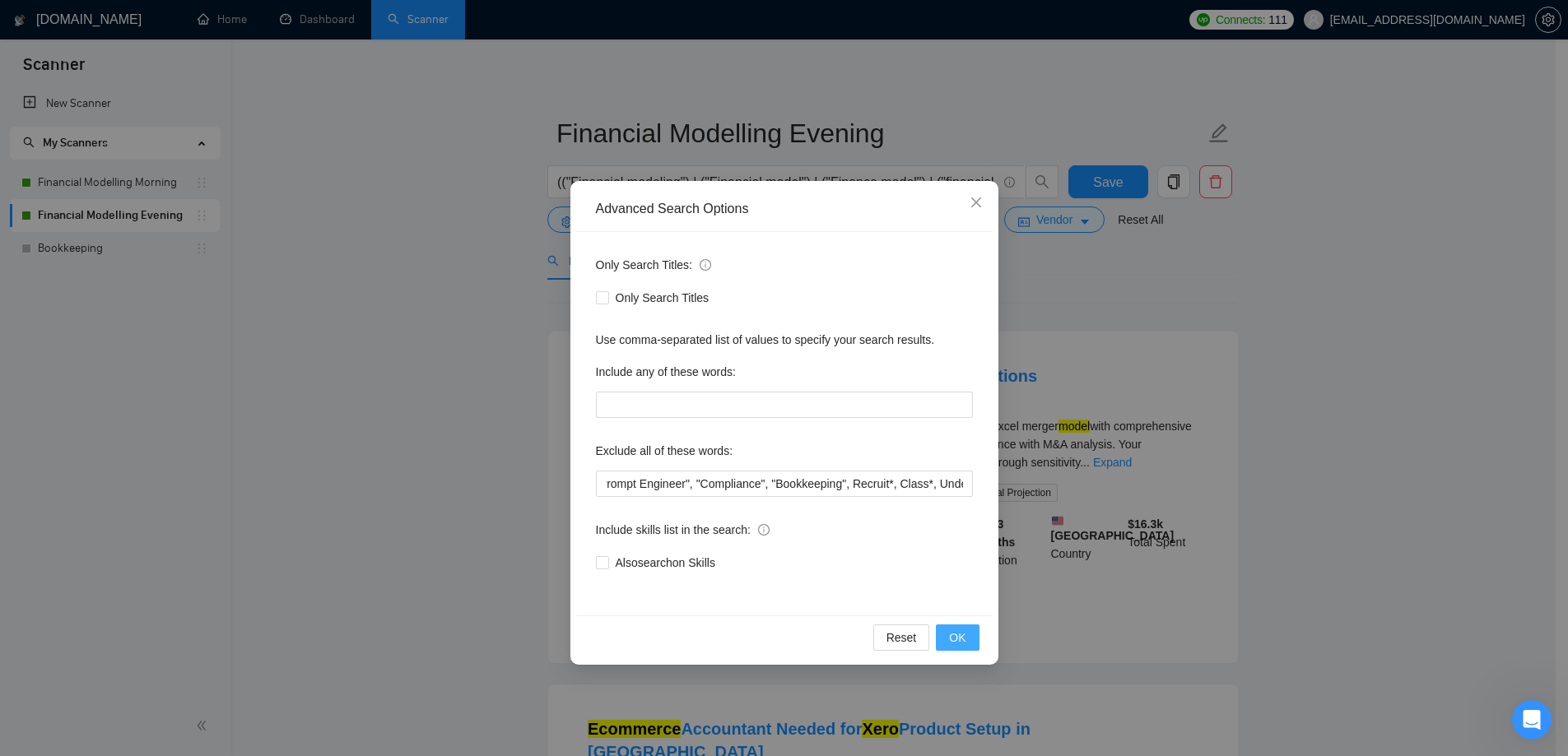
scroll to position [0, 0]
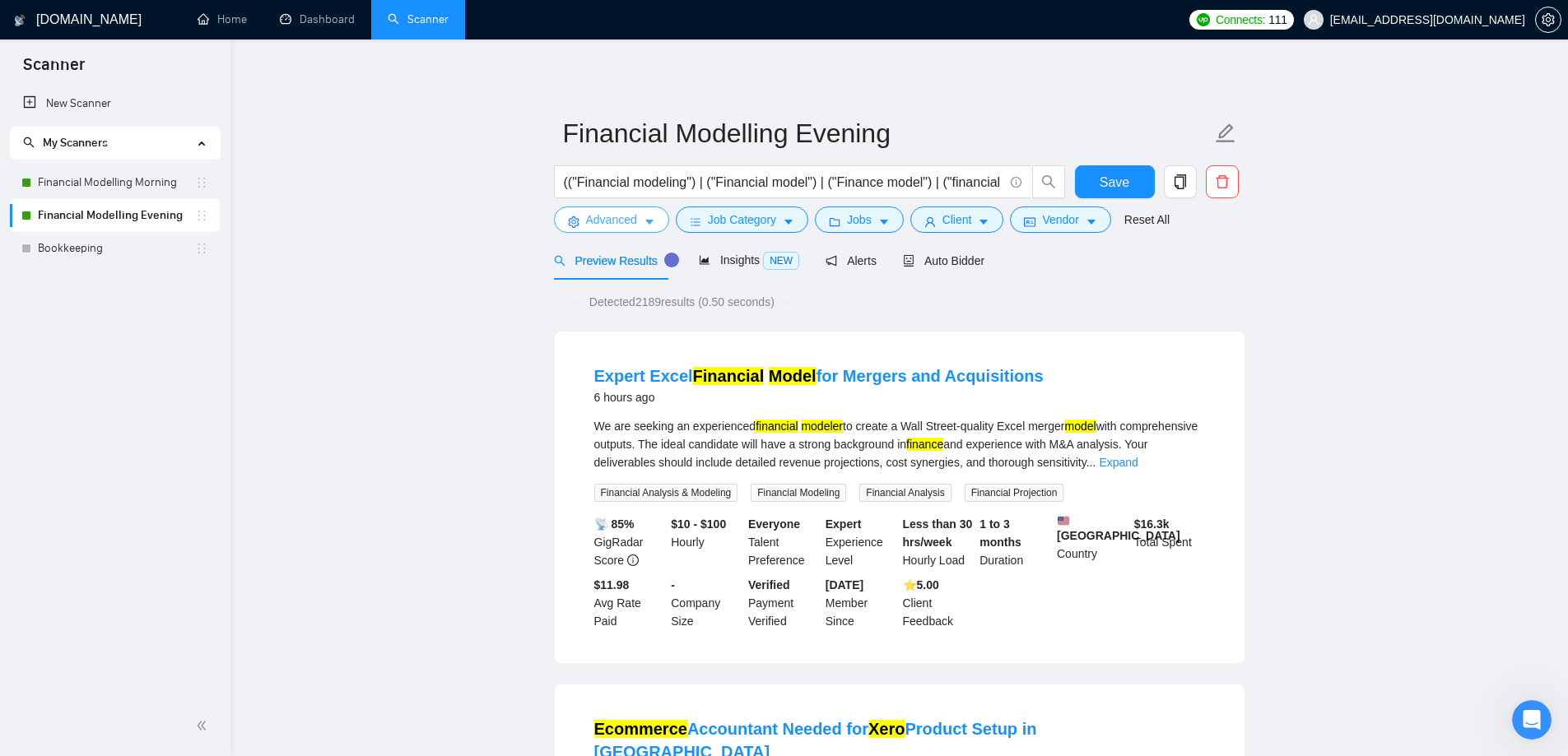
click at [637, 223] on button "Advanced" at bounding box center [611, 220] width 115 height 26
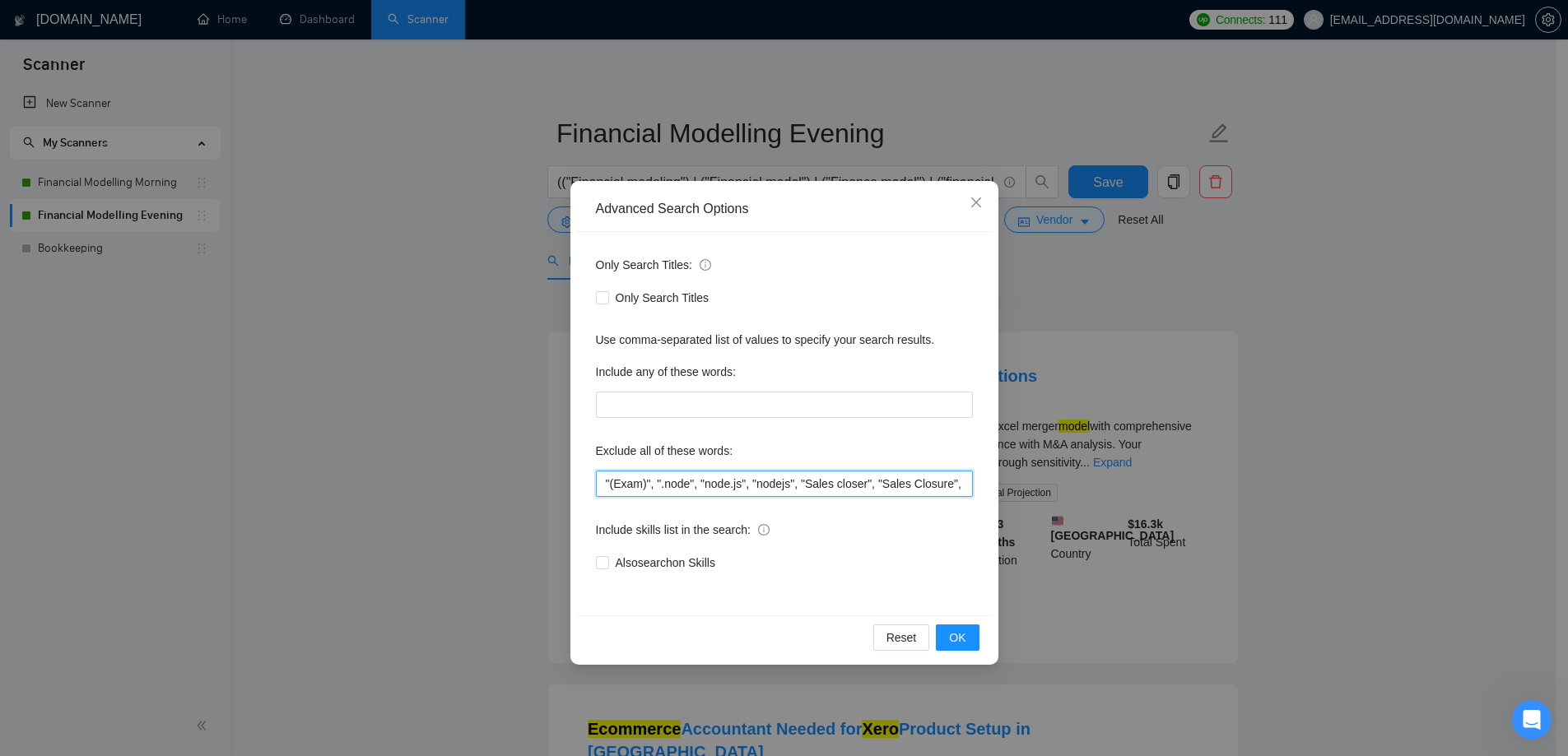
click at [865, 493] on input ""(Exam)", ".node", "node.js", "nodejs", "Sales closer", "Sales Closure", (API (…" at bounding box center [784, 484] width 377 height 26
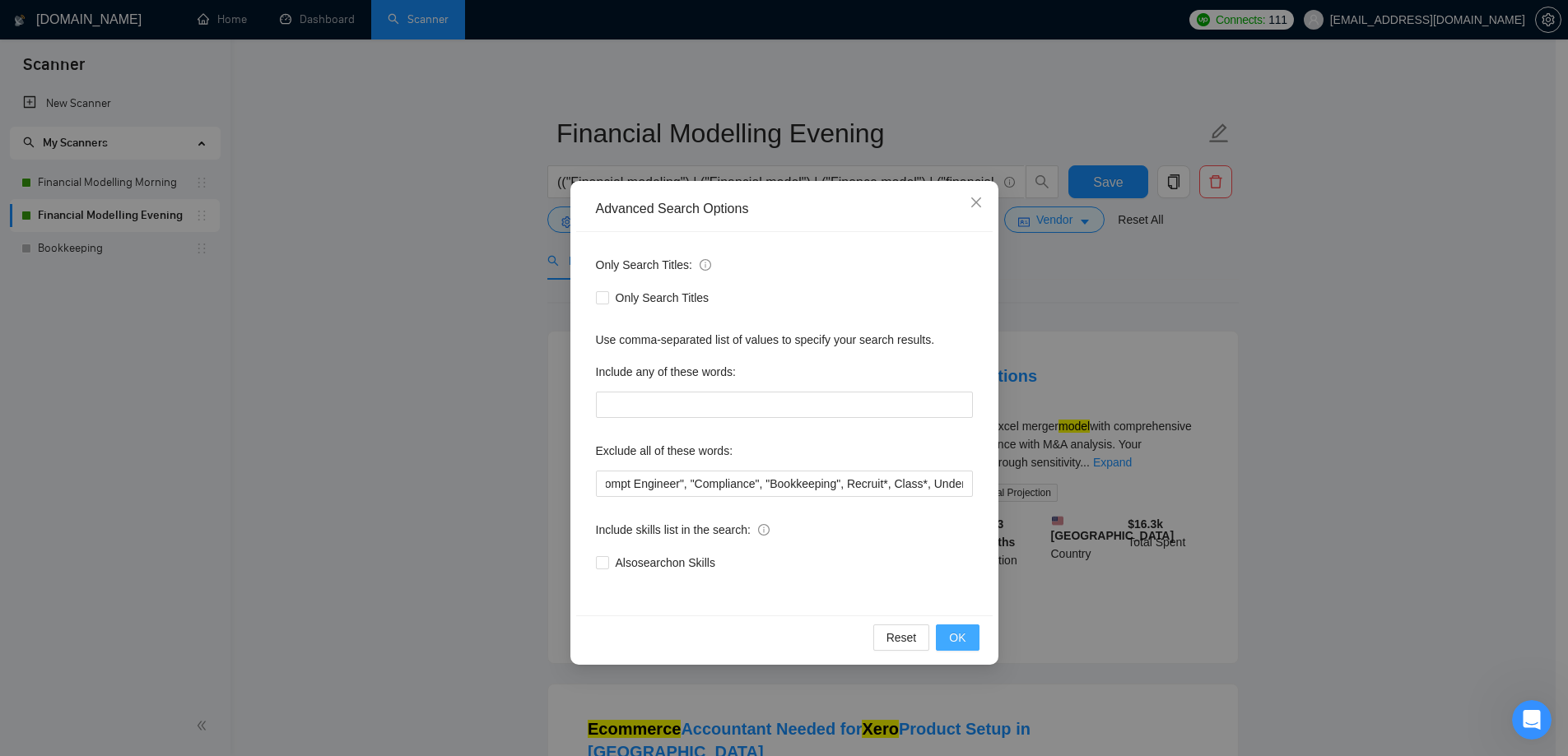
click at [974, 639] on button "OK" at bounding box center [957, 637] width 43 height 26
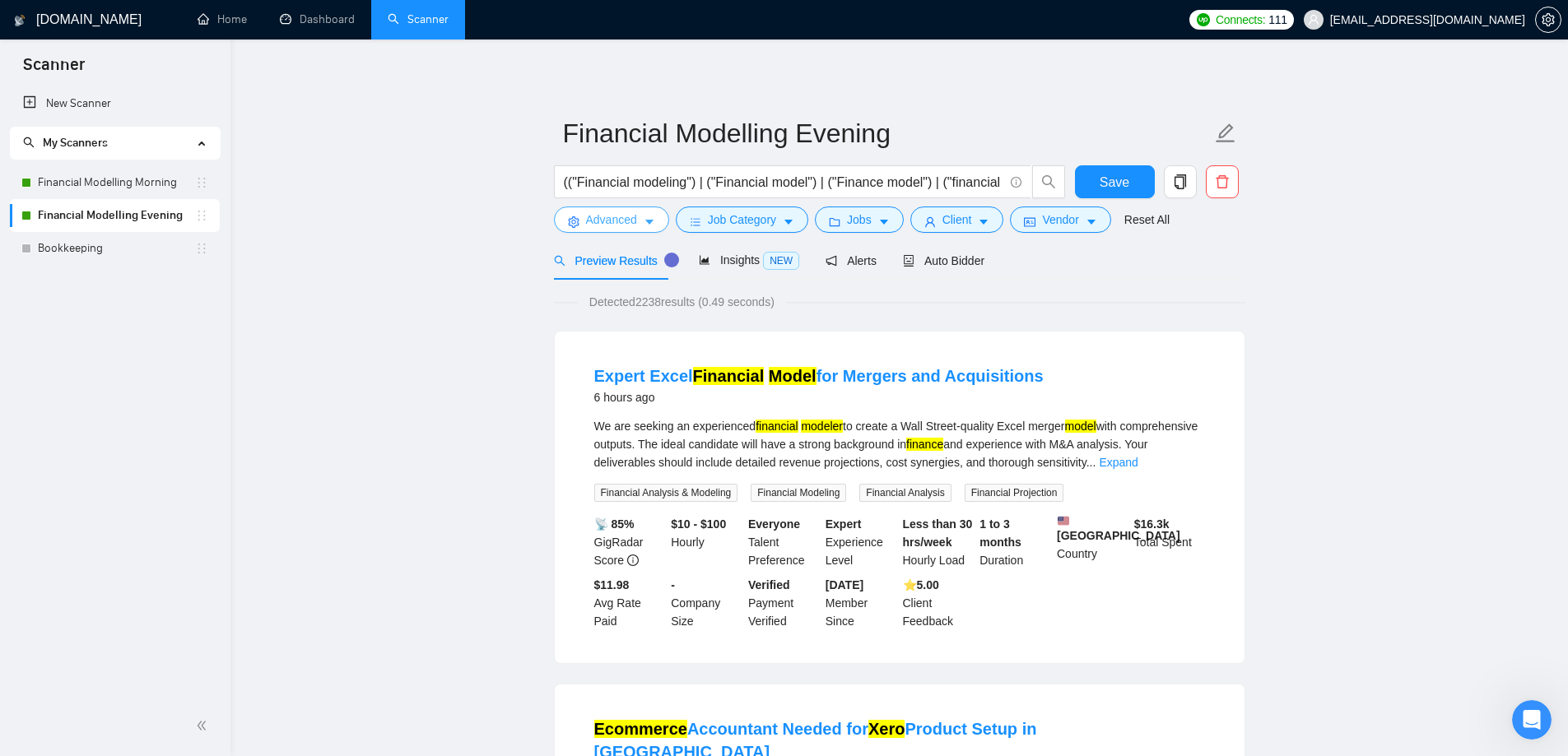
click at [599, 212] on span "Advanced" at bounding box center [611, 220] width 51 height 18
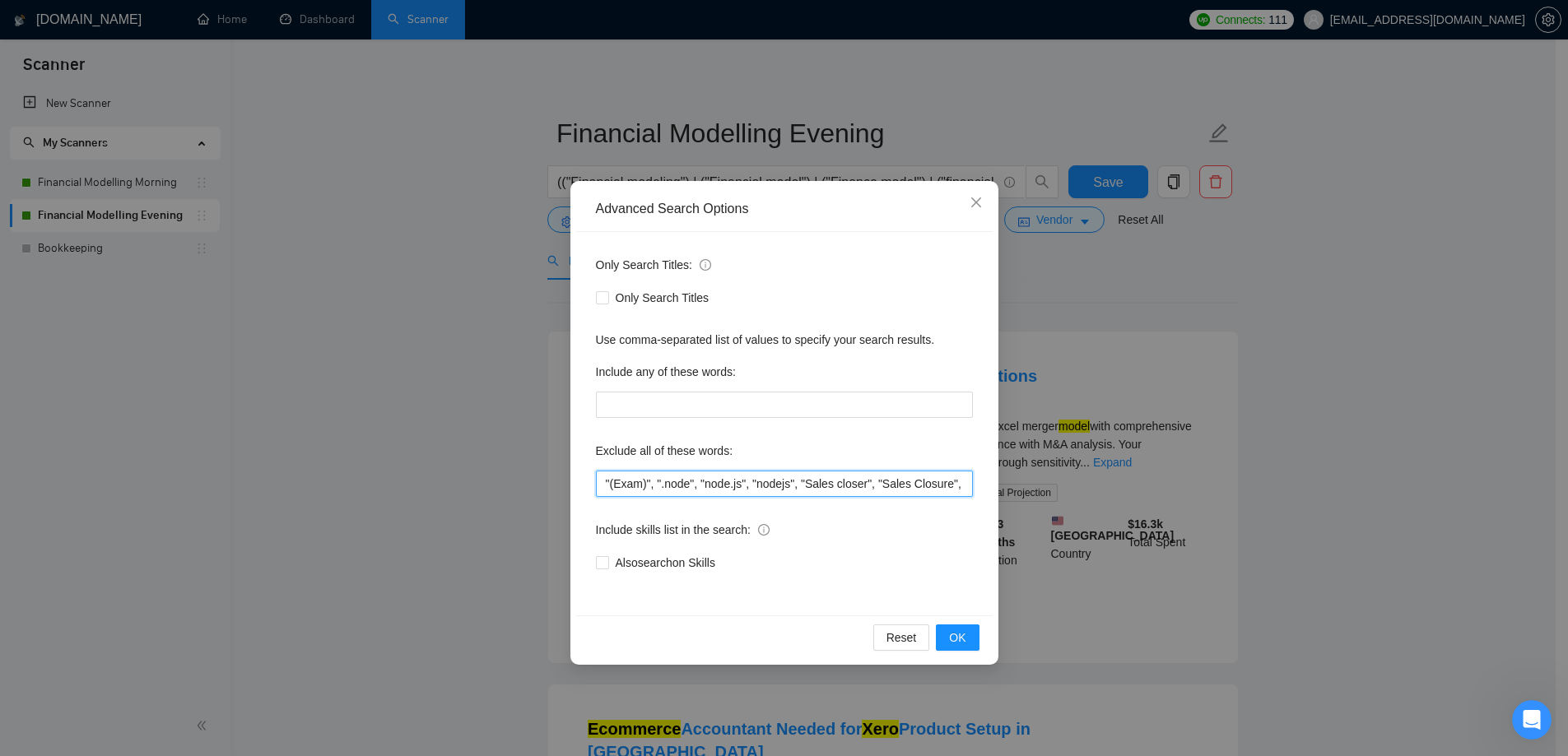
click at [942, 487] on input ""(Exam)", ".node", "node.js", "nodejs", "Sales closer", "Sales Closure", (API (…" at bounding box center [784, 484] width 377 height 26
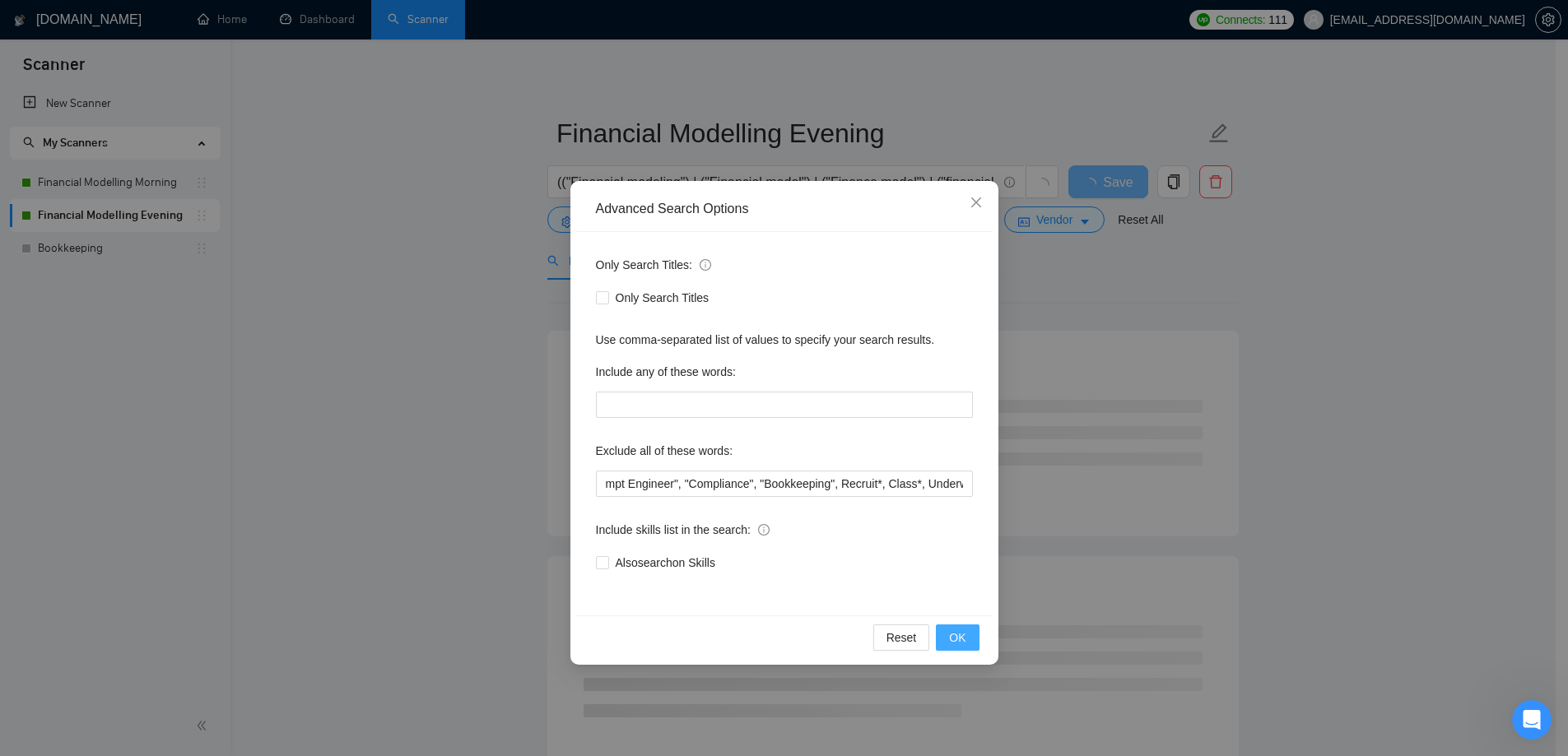
click at [962, 649] on button "OK" at bounding box center [957, 637] width 43 height 26
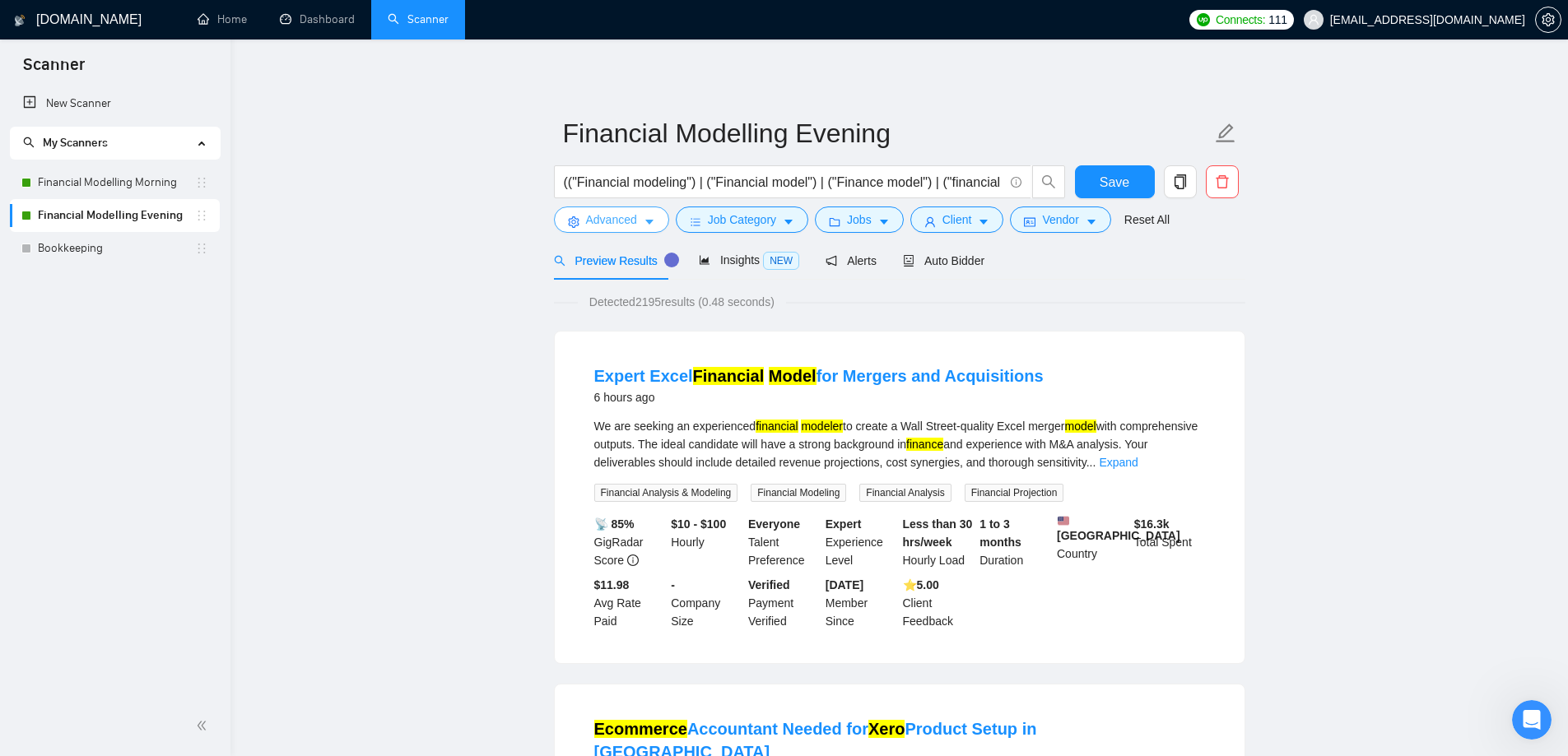
click at [615, 225] on span "Advanced" at bounding box center [611, 220] width 51 height 18
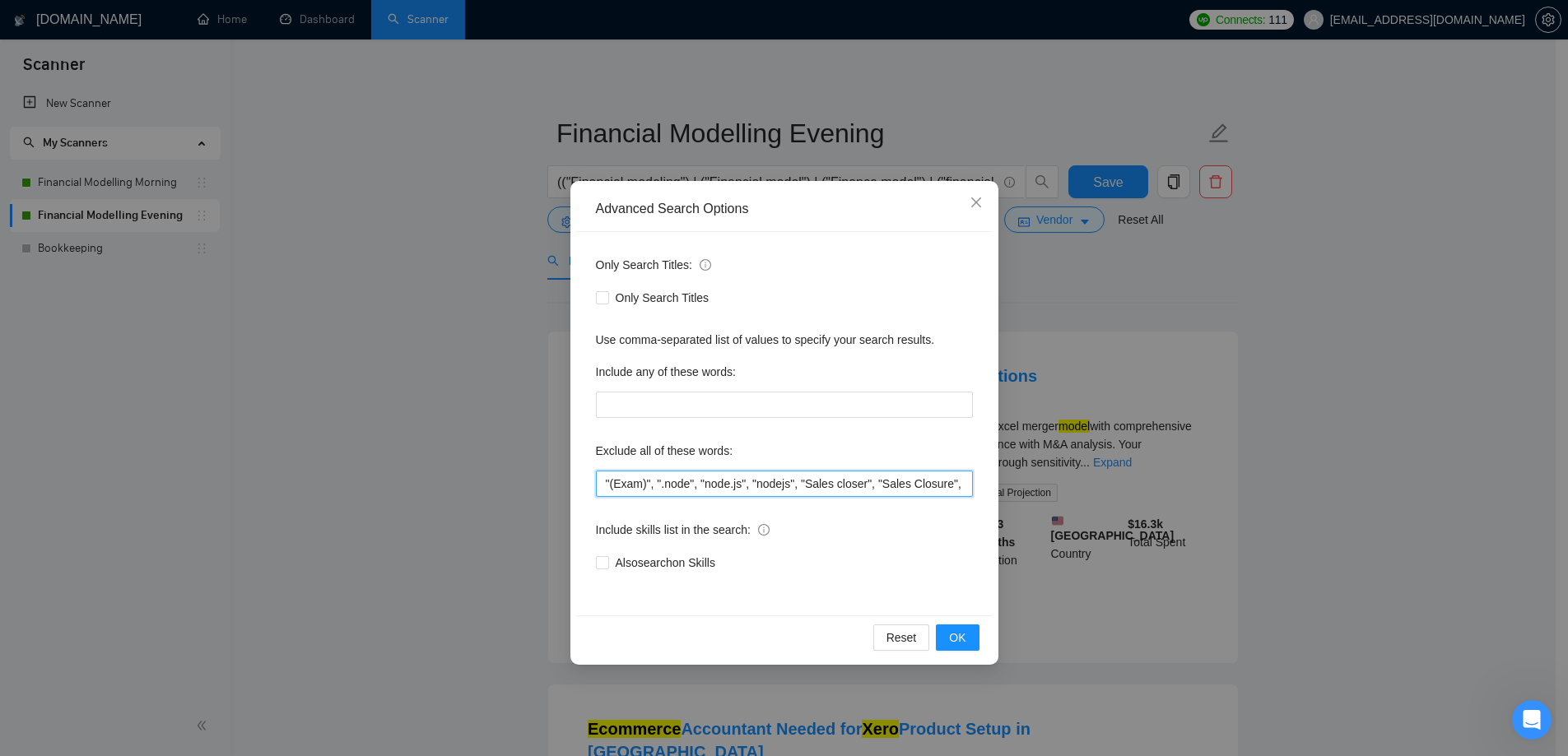
click at [823, 478] on input ""(Exam)", ".node", "node.js", "nodejs", "Sales closer", "Sales Closure", (API (…" at bounding box center [784, 484] width 377 height 26
type input ""(Exam)", ".node", "node.js", "nodejs", "Sales closer", "Sales Closure", (API (…"
click at [955, 630] on span "OK" at bounding box center [957, 637] width 17 height 18
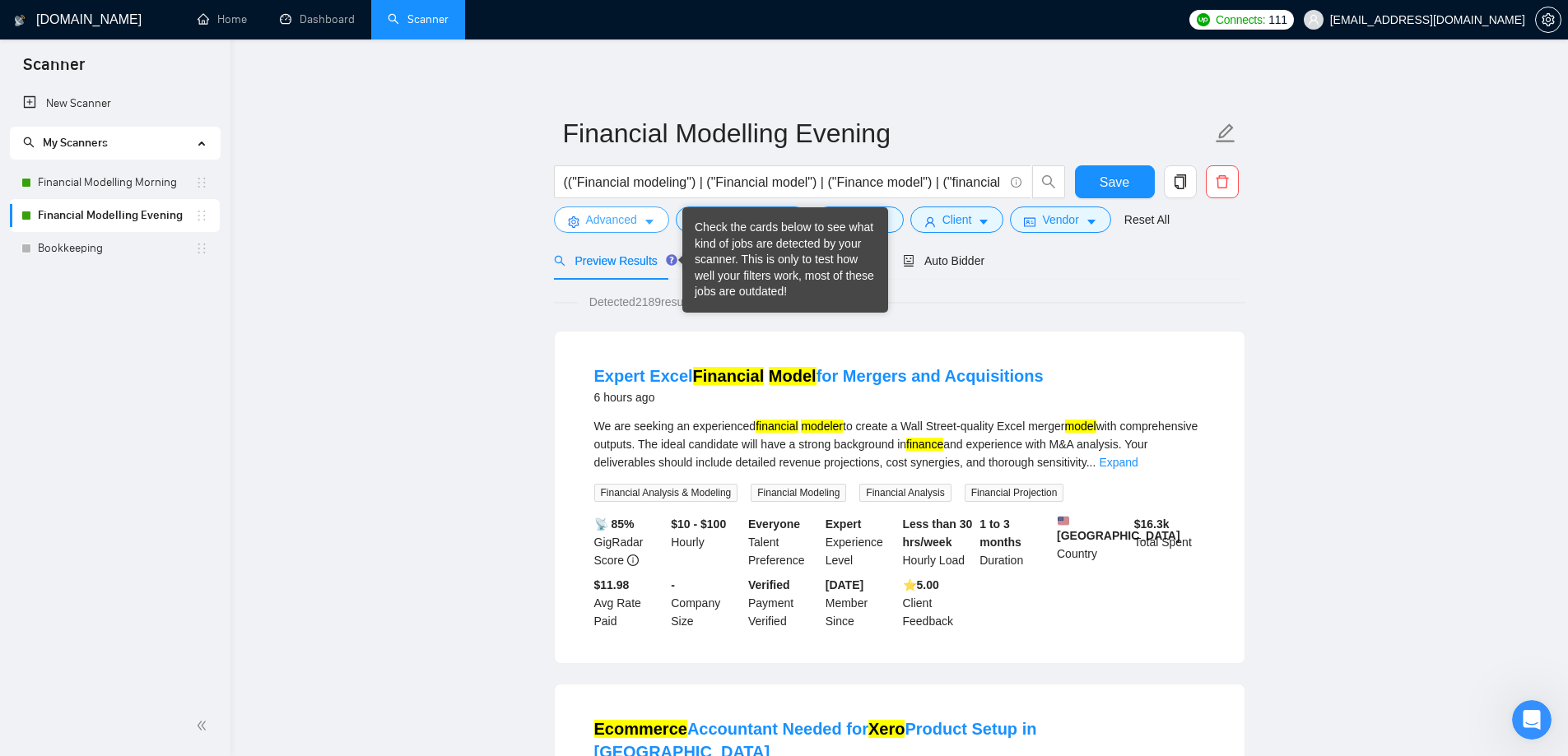
click at [625, 218] on span "Advanced" at bounding box center [611, 220] width 51 height 18
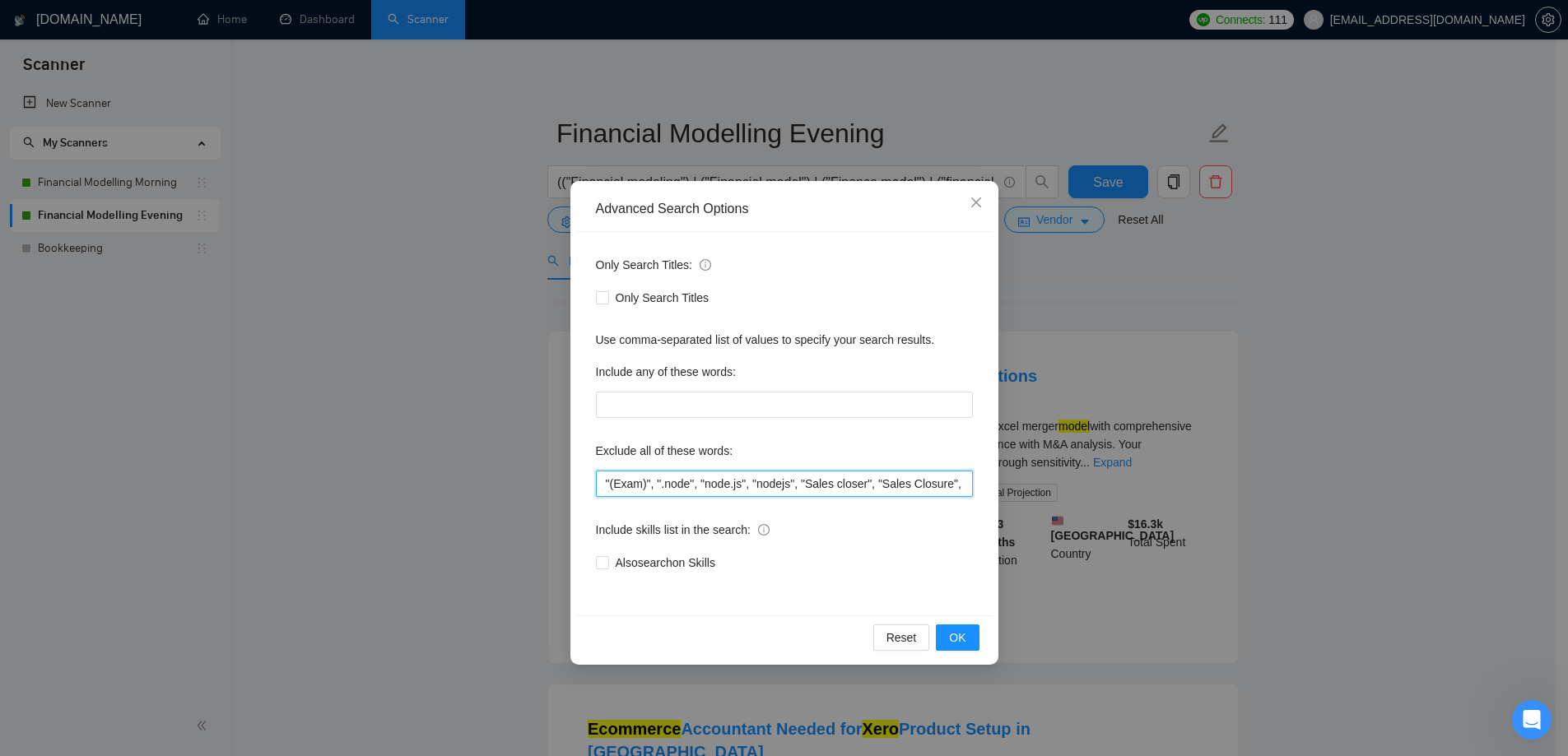
click at [813, 474] on input ""(Exam)", ".node", "node.js", "nodejs", "Sales closer", "Sales Closure", (API (…" at bounding box center [784, 484] width 377 height 26
drag, startPoint x: 813, startPoint y: 474, endPoint x: 983, endPoint y: 608, distance: 216.5
click at [965, 552] on div "Also search on Skills" at bounding box center [784, 563] width 377 height 26
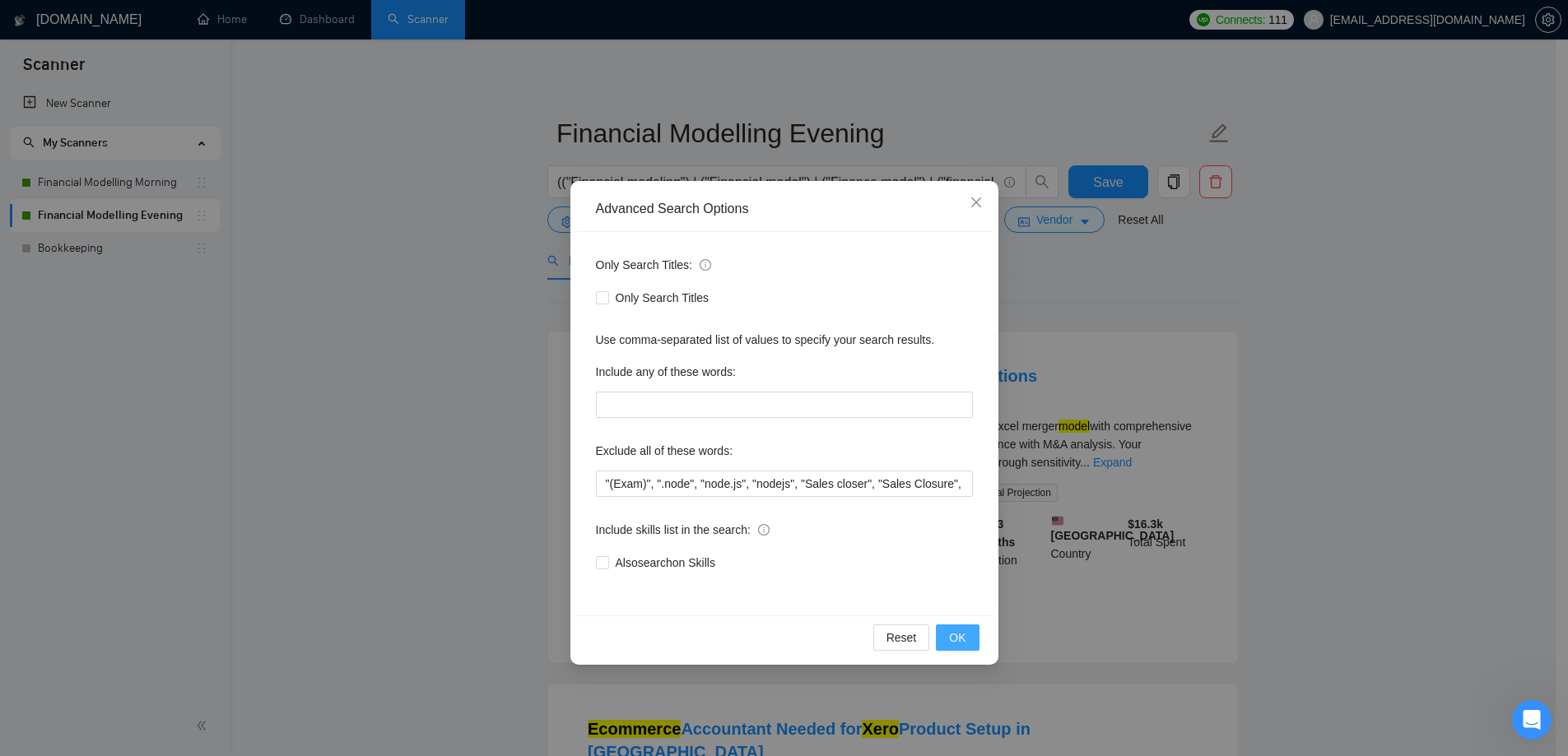
click at [974, 639] on button "OK" at bounding box center [957, 637] width 43 height 26
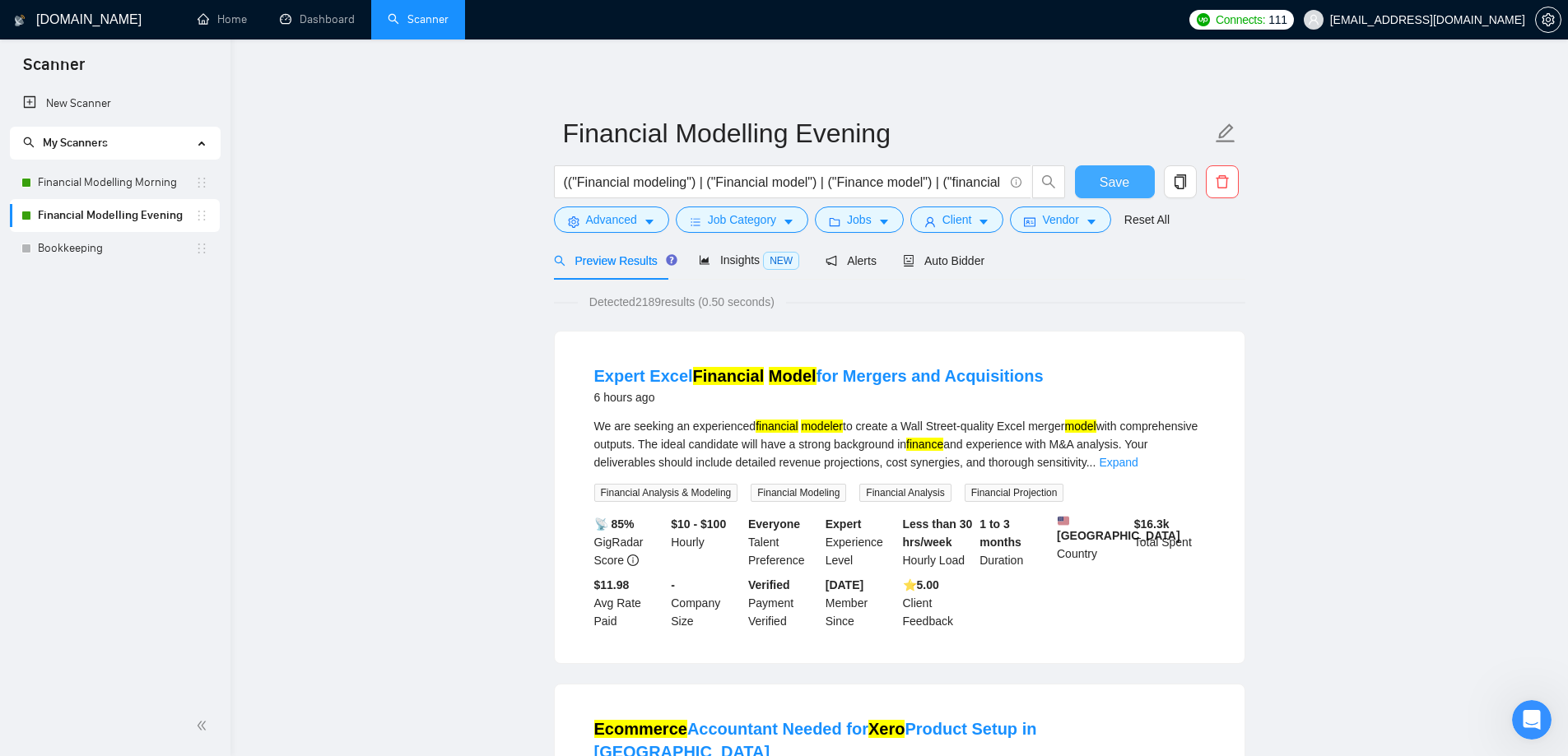
click at [1093, 184] on button "Save" at bounding box center [1115, 181] width 80 height 32
click at [126, 181] on link "Financial Modelling Morning" at bounding box center [116, 182] width 157 height 32
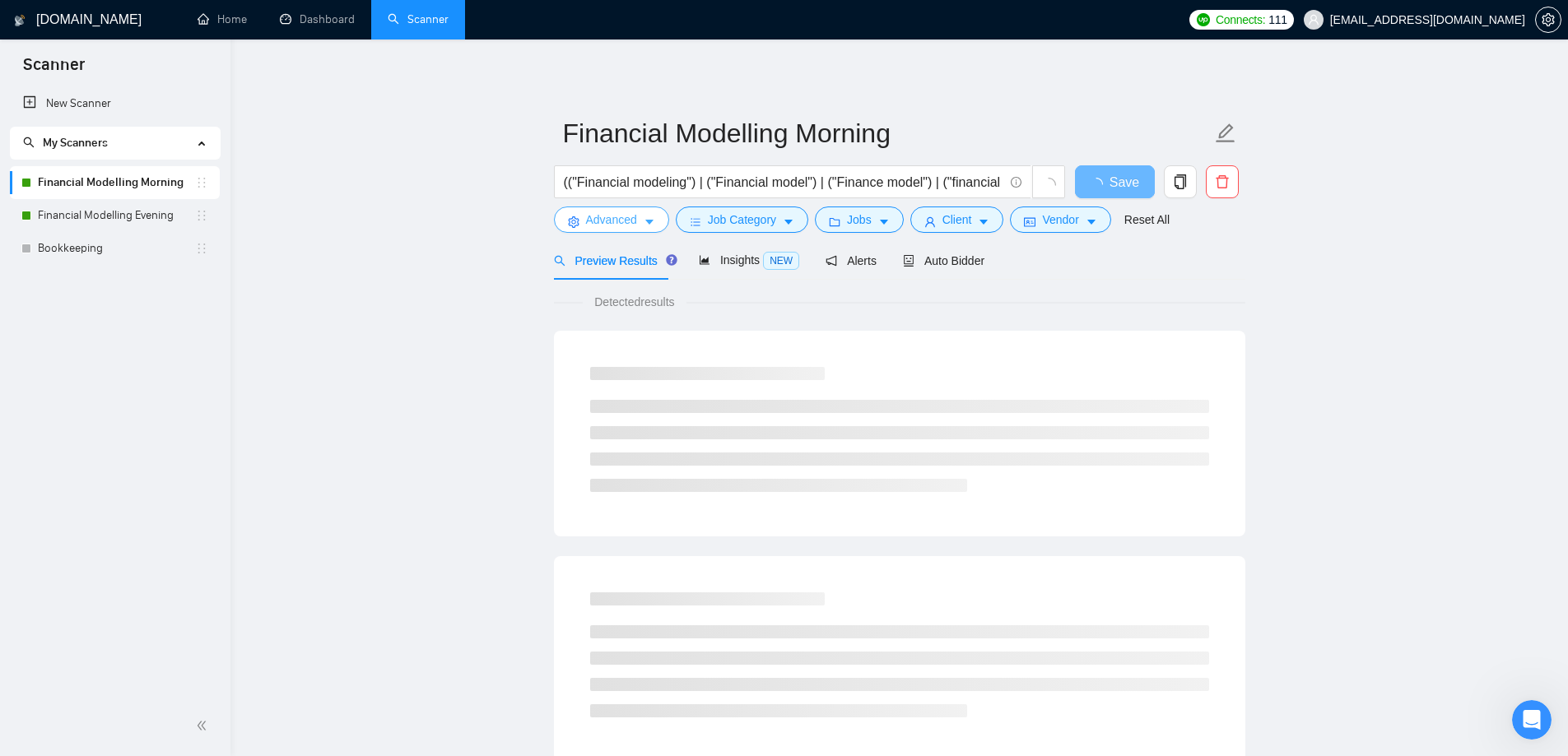
click at [647, 229] on button "Advanced" at bounding box center [611, 220] width 115 height 26
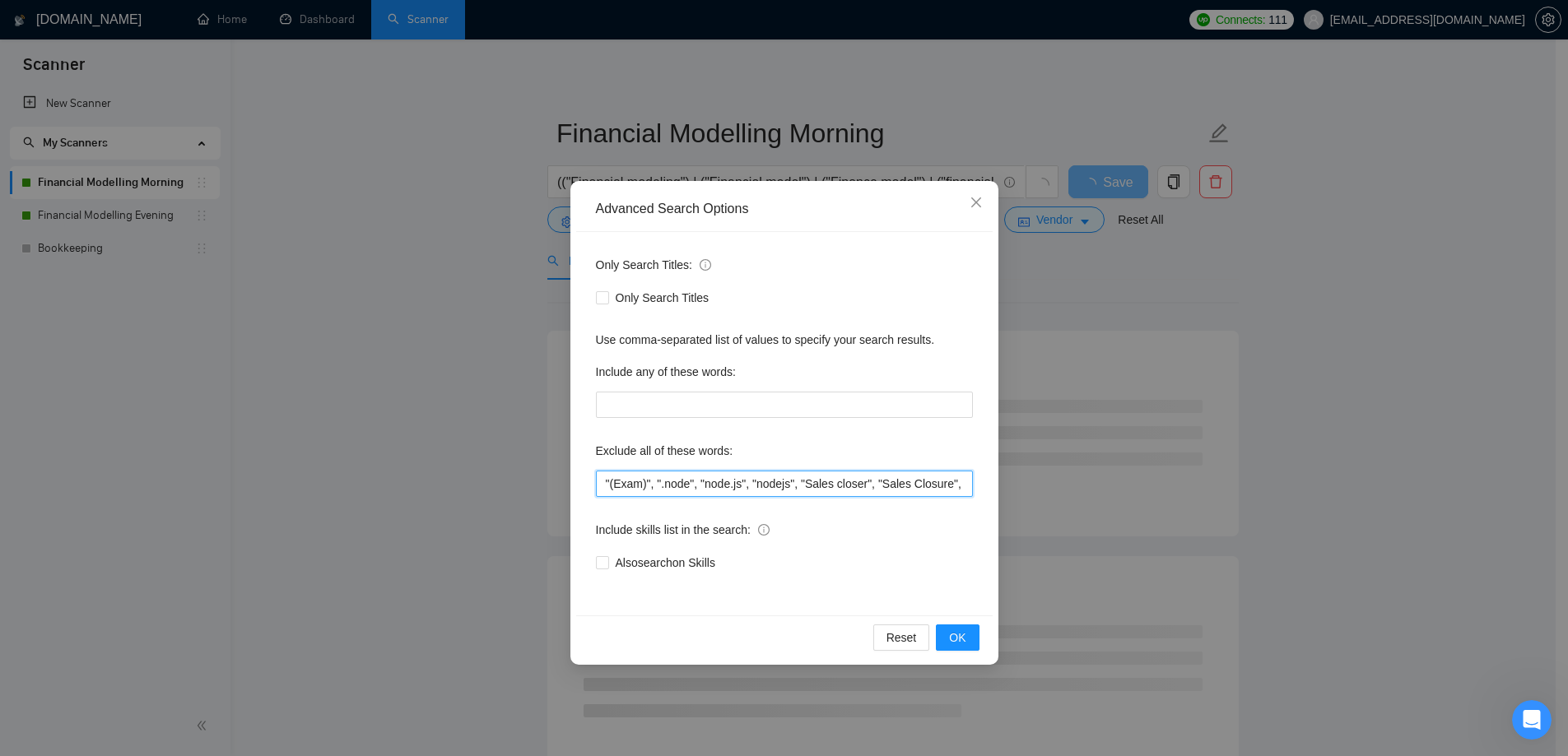
click at [756, 490] on input ""(Exam)", ".node", "node.js", "nodejs", "Sales closer", "Sales Closure", (API (…" at bounding box center [784, 484] width 377 height 26
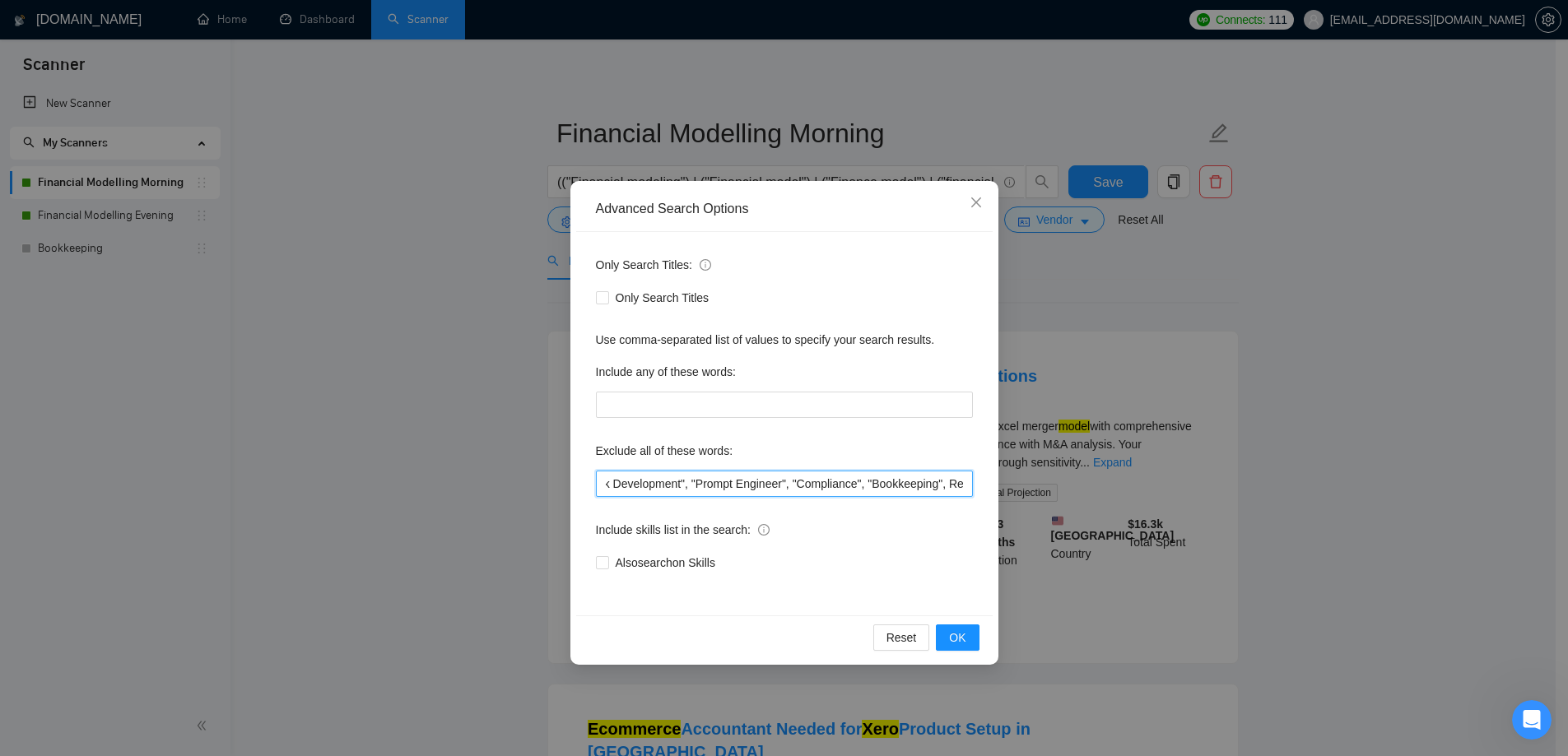
paste input ", Class*, Underwrit*"
type input ""(Exam)", ".node", "node.js", "nodejs", "Sales closer", "Sales Closure", (API (…"
click at [964, 639] on span "OK" at bounding box center [957, 637] width 17 height 18
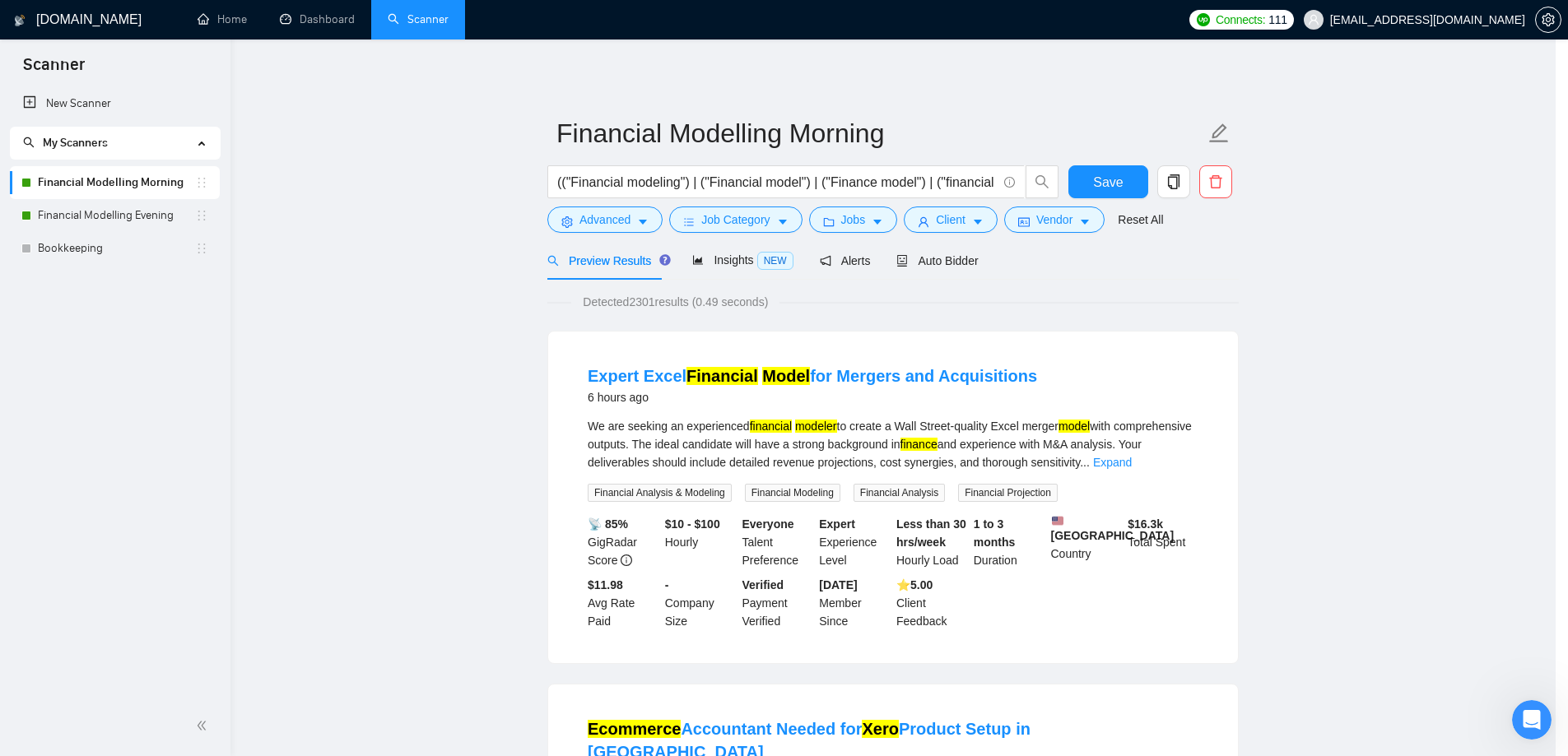
scroll to position [0, 0]
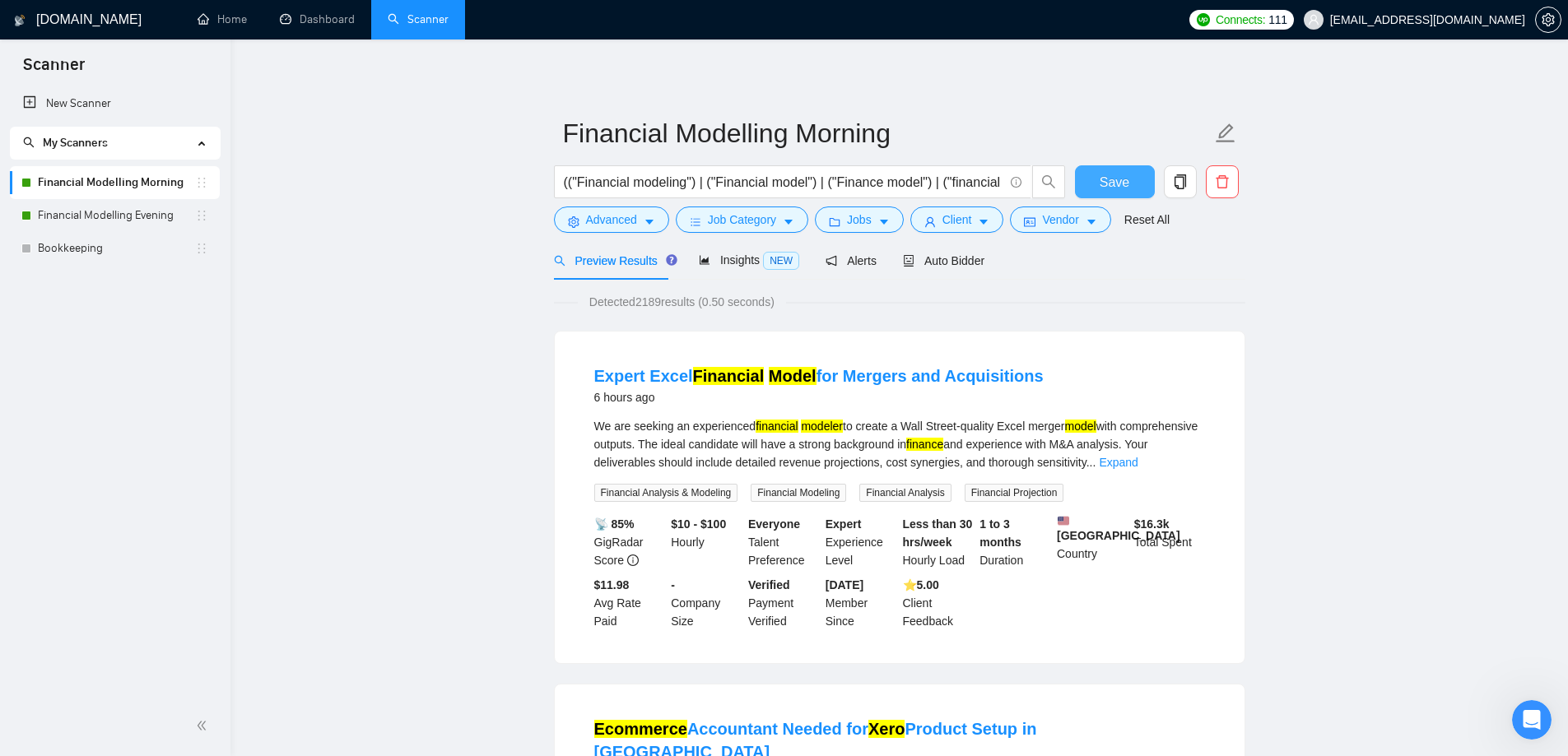
click at [1102, 184] on span "Save" at bounding box center [1115, 182] width 30 height 20
click at [1037, 214] on button "Vendor" at bounding box center [1060, 220] width 100 height 26
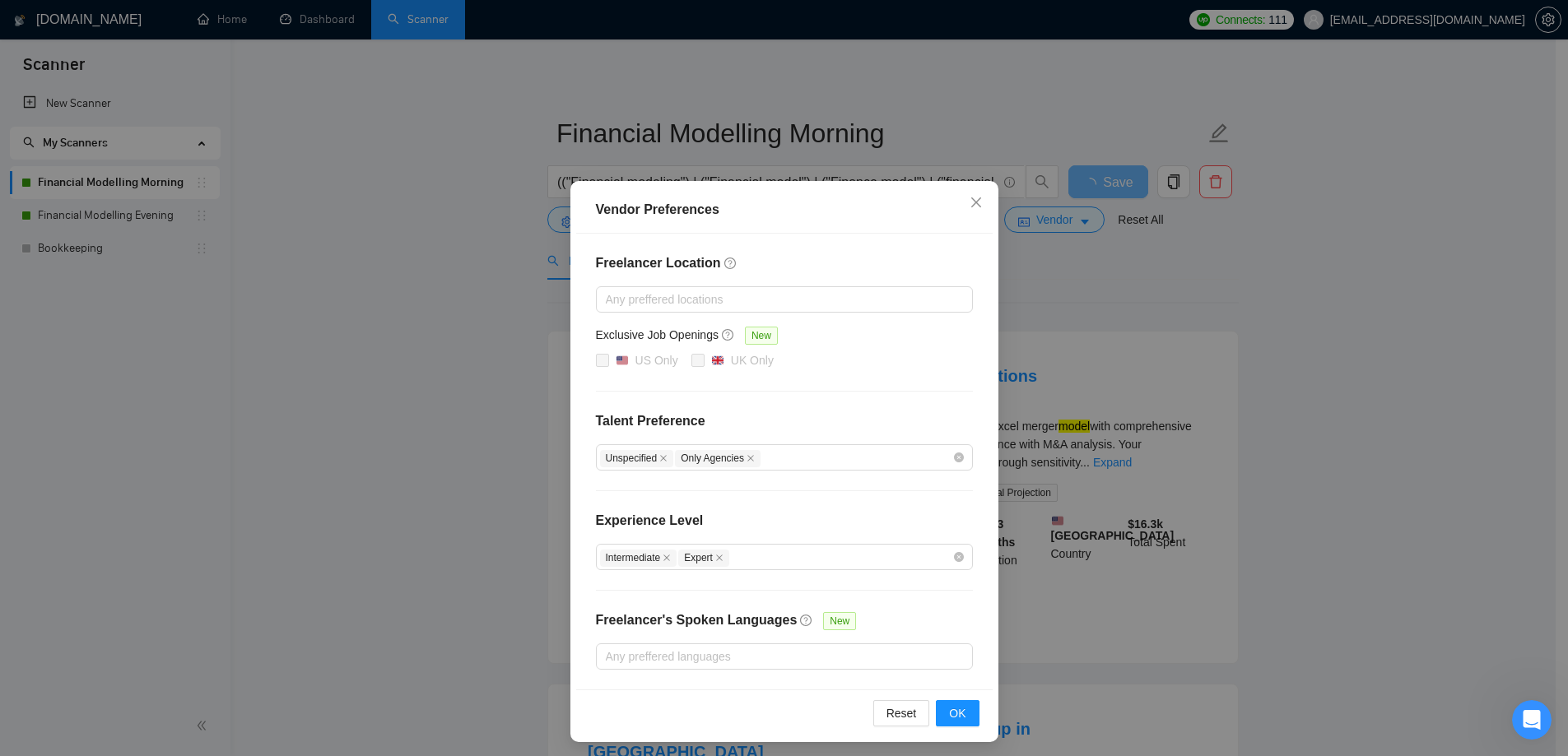
click at [288, 308] on div "Vendor Preferences Freelancer Location Any preffered locations Exclusive Job Op…" at bounding box center [784, 378] width 1568 height 756
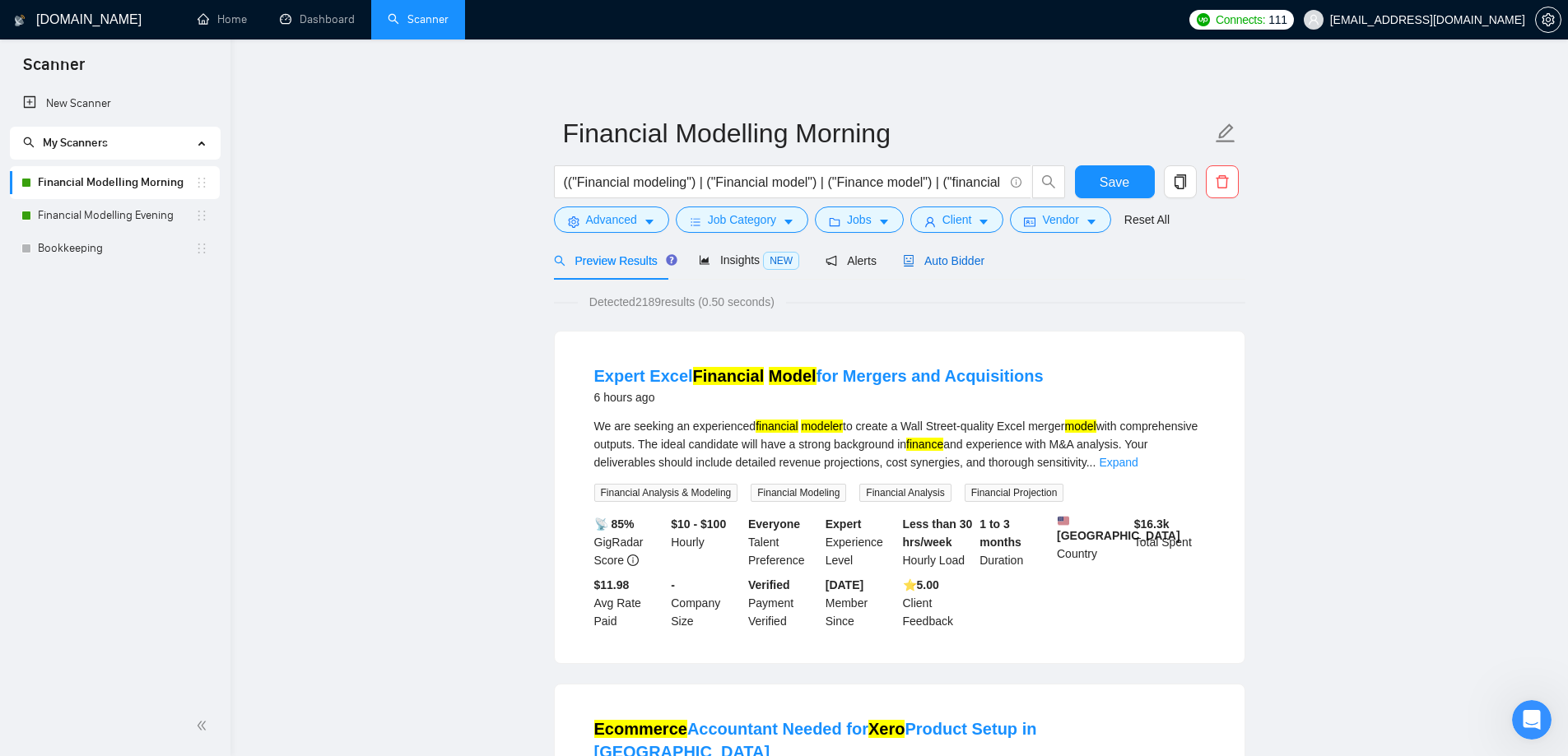
click at [965, 261] on span "Auto Bidder" at bounding box center [943, 261] width 82 height 13
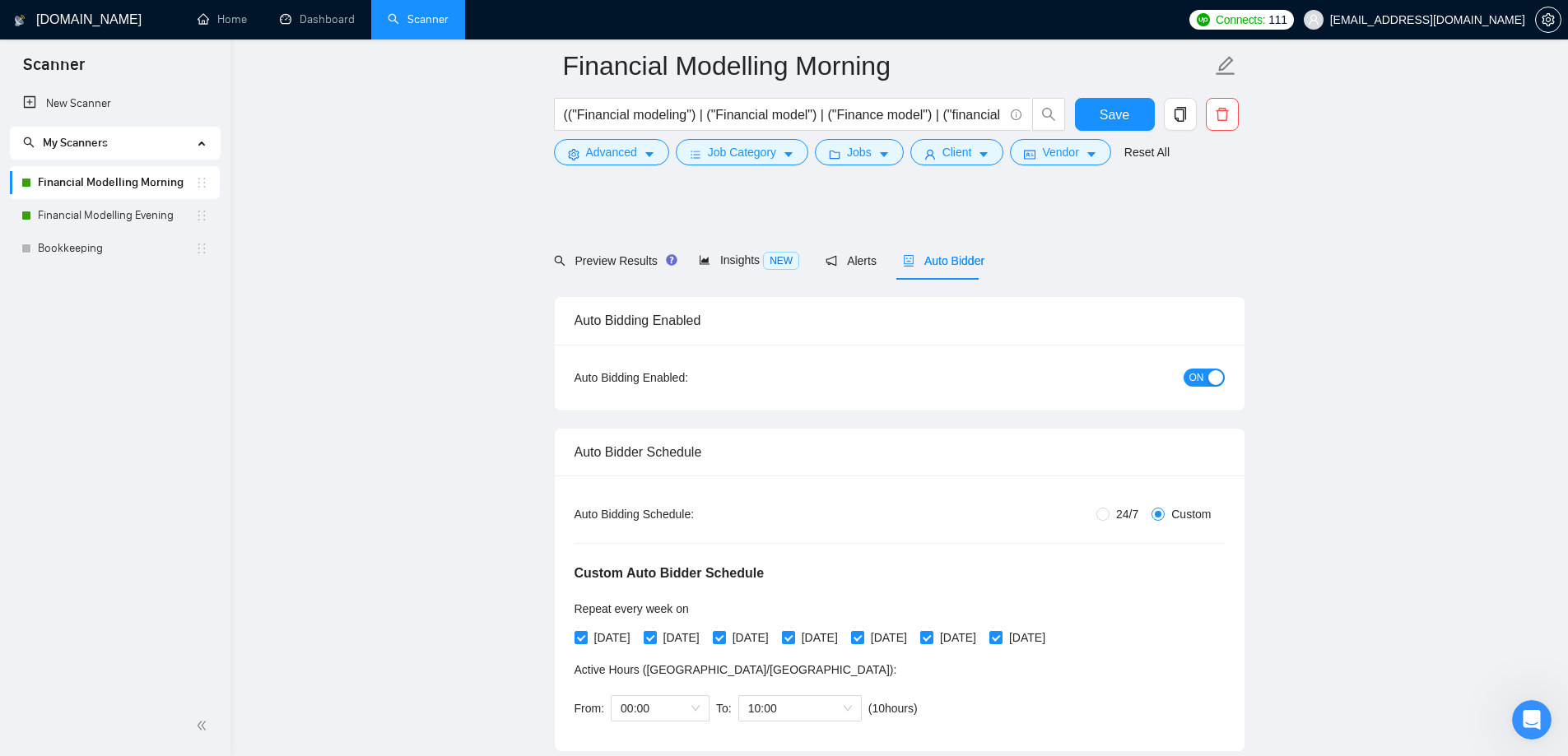
scroll to position [4331, 0]
